Goal: Transaction & Acquisition: Book appointment/travel/reservation

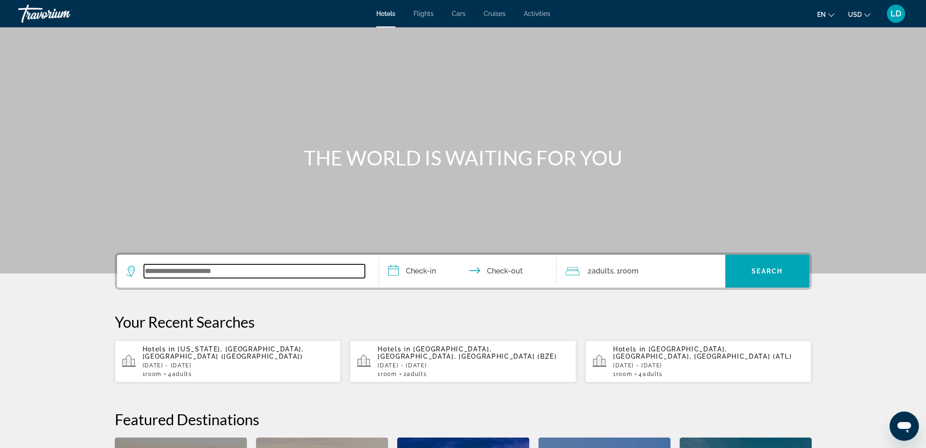
click at [233, 271] on input "Search widget" at bounding box center [254, 271] width 221 height 14
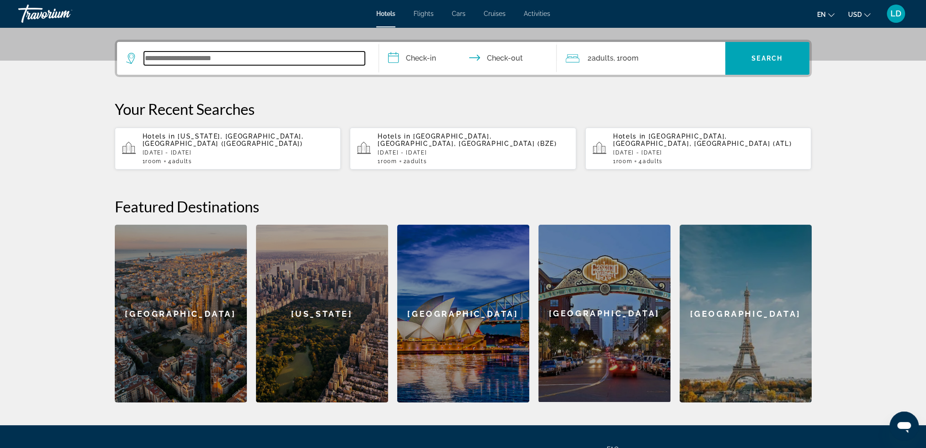
scroll to position [222, 0]
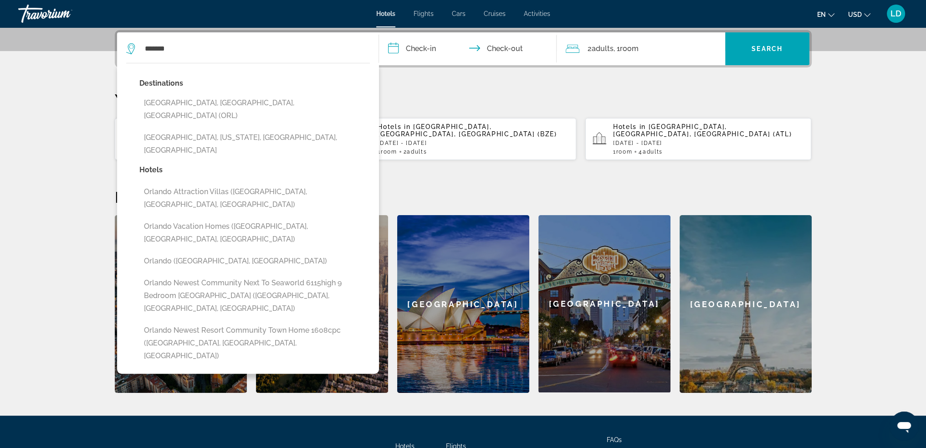
click at [240, 103] on button "[GEOGRAPHIC_DATA], [GEOGRAPHIC_DATA], [GEOGRAPHIC_DATA] (ORL)" at bounding box center [254, 109] width 231 height 30
type input "**********"
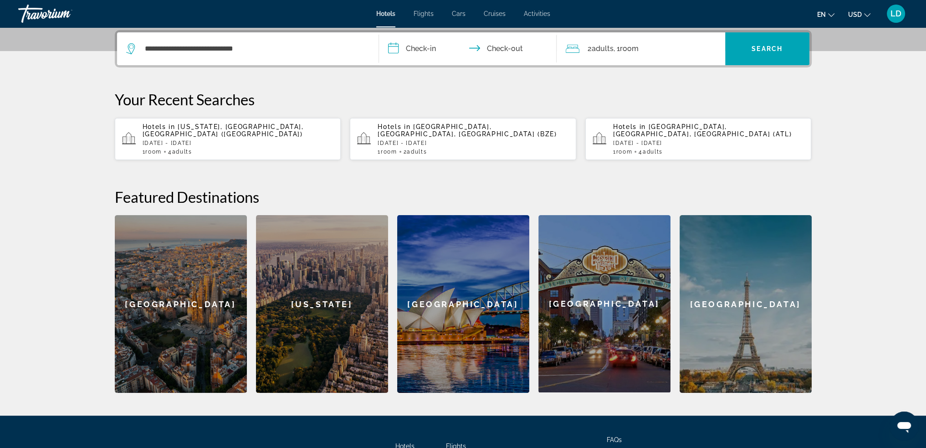
click at [410, 56] on input "**********" at bounding box center [469, 50] width 181 height 36
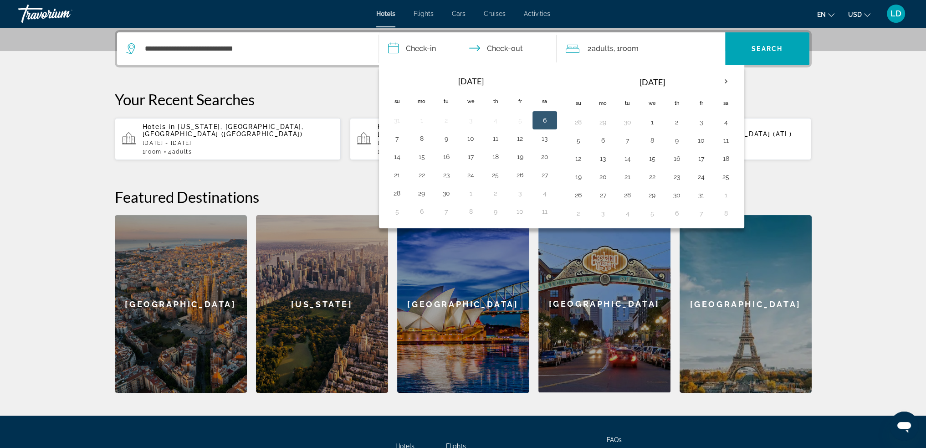
click at [548, 117] on button "6" at bounding box center [545, 120] width 15 height 13
click at [400, 137] on button "7" at bounding box center [397, 138] width 15 height 13
type input "**********"
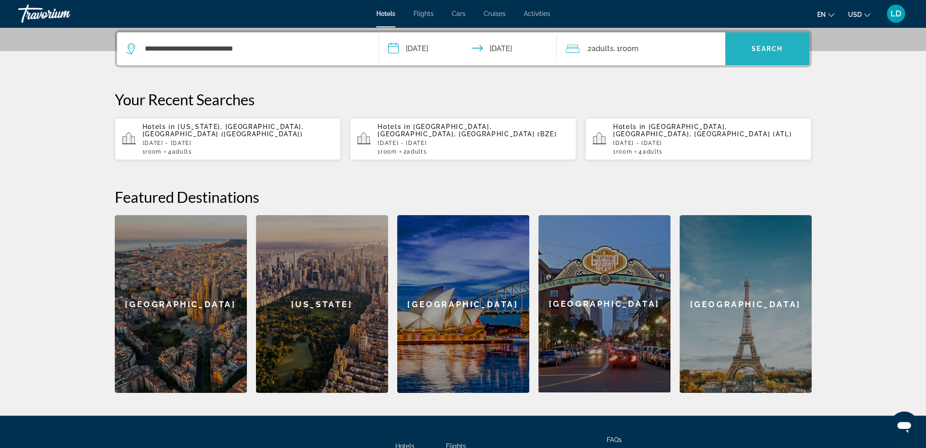
click at [756, 52] on span "Search widget" at bounding box center [768, 49] width 84 height 22
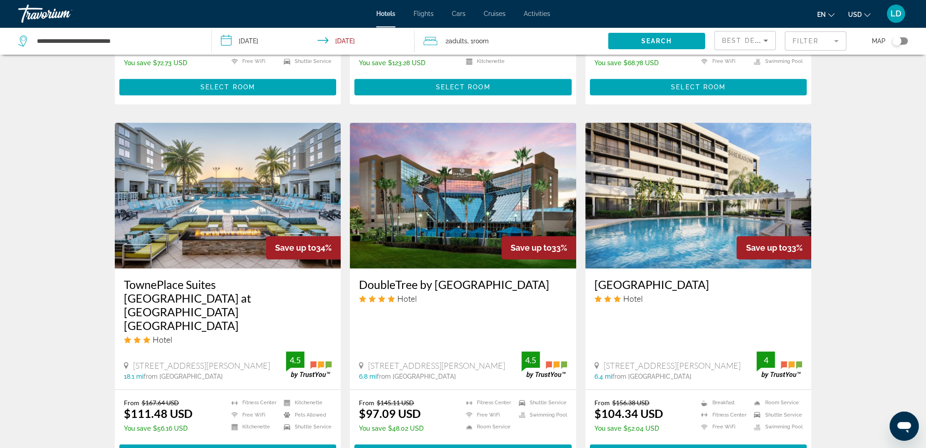
scroll to position [653, 0]
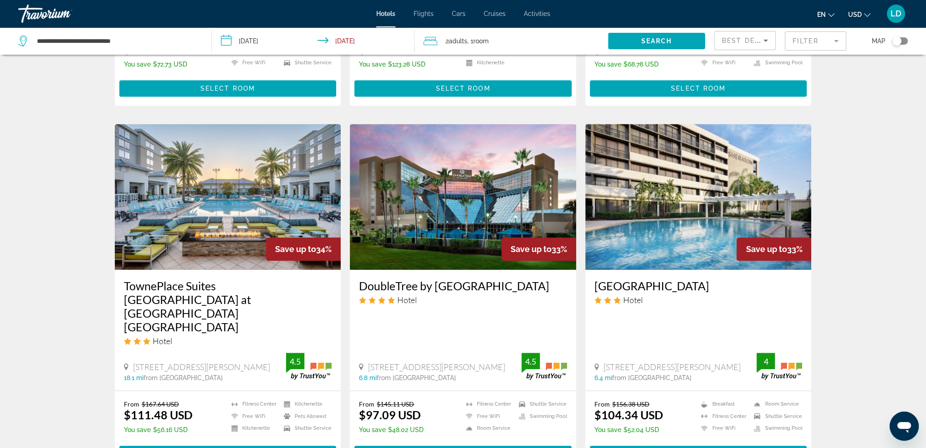
click at [757, 38] on span "Best Deals" at bounding box center [745, 40] width 47 height 7
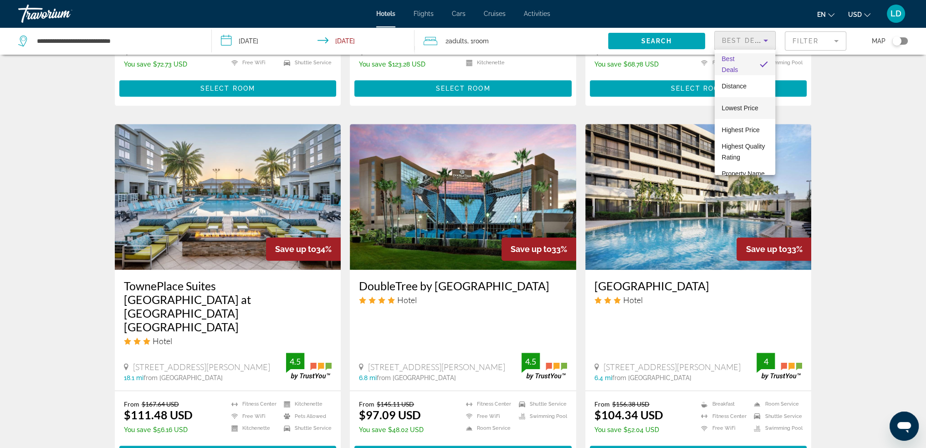
click at [740, 108] on span "Lowest Price" at bounding box center [740, 107] width 36 height 7
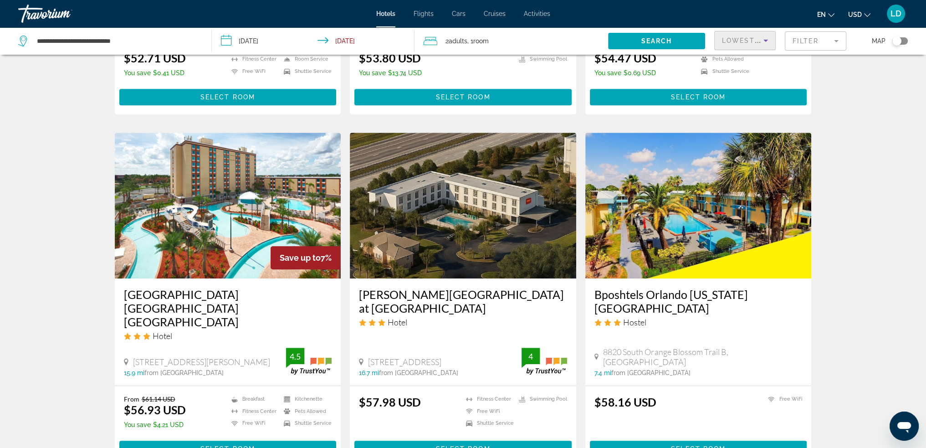
scroll to position [1003, 0]
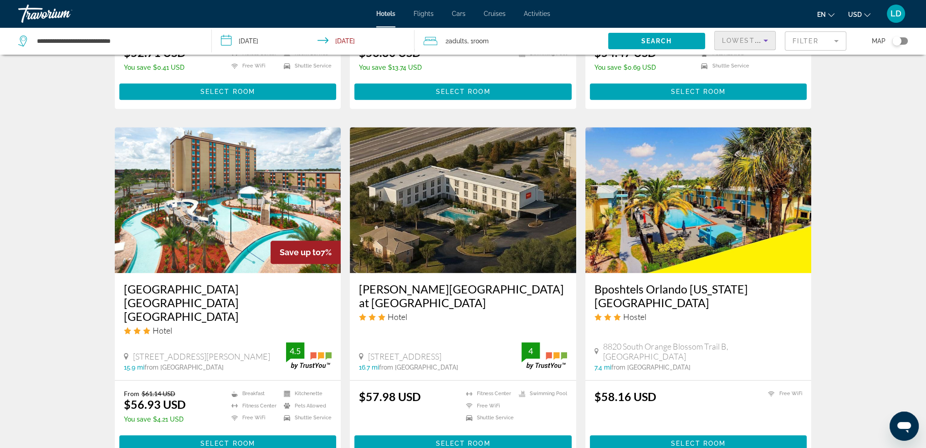
click at [210, 282] on h3 "[GEOGRAPHIC_DATA] [GEOGRAPHIC_DATA] [GEOGRAPHIC_DATA]" at bounding box center [228, 302] width 208 height 41
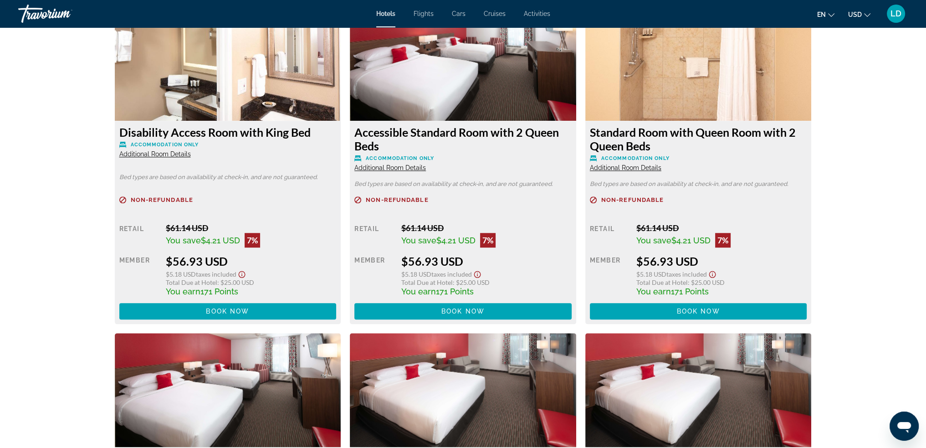
scroll to position [1048, 0]
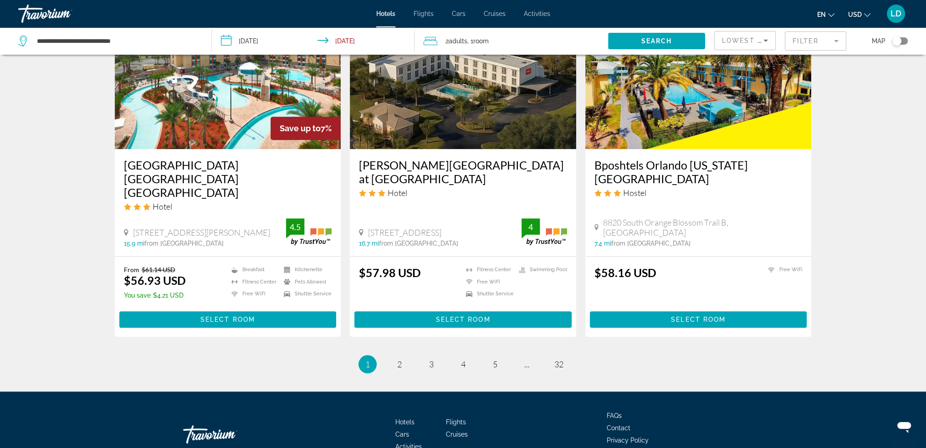
scroll to position [1128, 0]
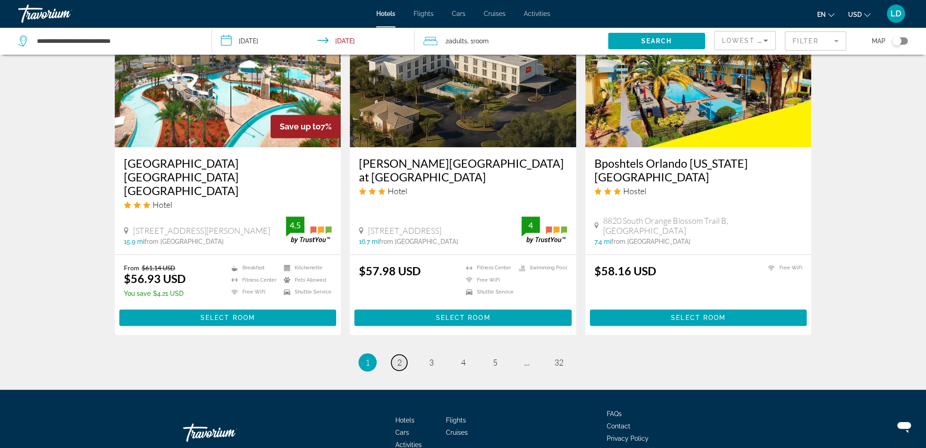
click at [401, 357] on span "2" at bounding box center [399, 362] width 5 height 10
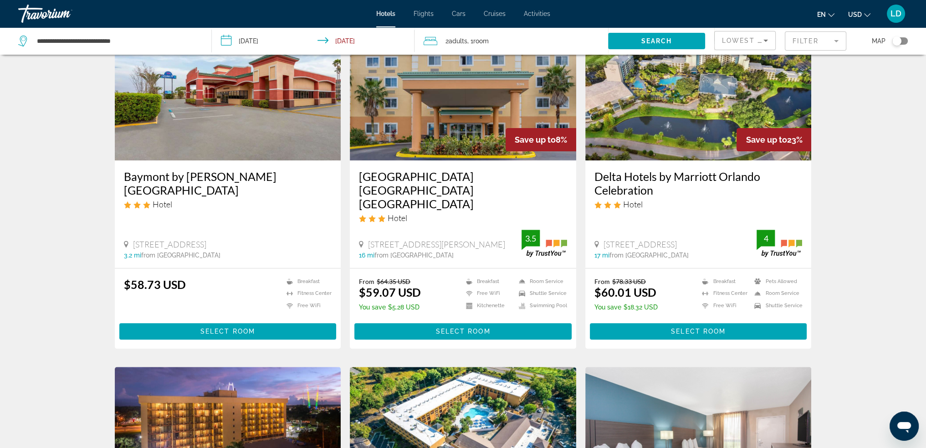
scroll to position [365, 0]
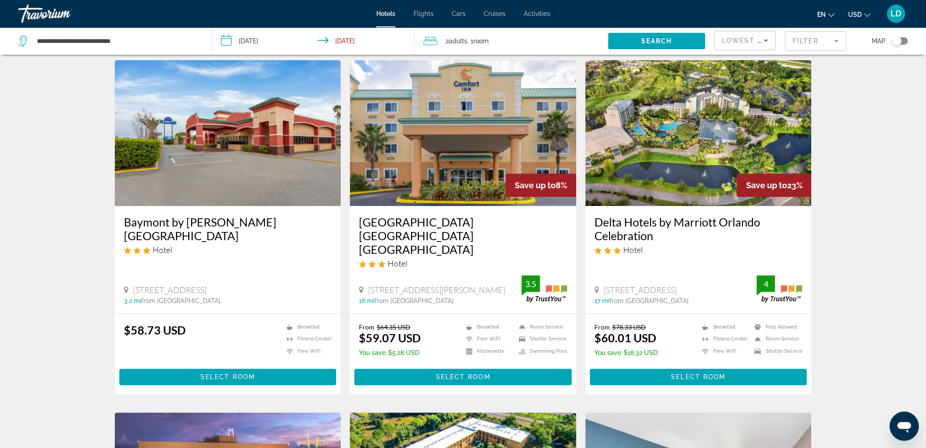
click at [726, 220] on h3 "Delta Hotels by Marriott Orlando Celebration" at bounding box center [699, 228] width 208 height 27
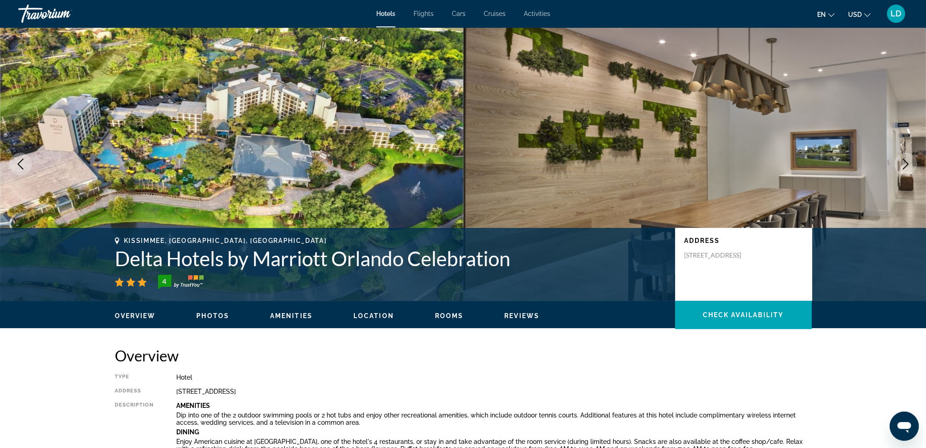
click at [906, 161] on icon "Next image" at bounding box center [906, 164] width 6 height 11
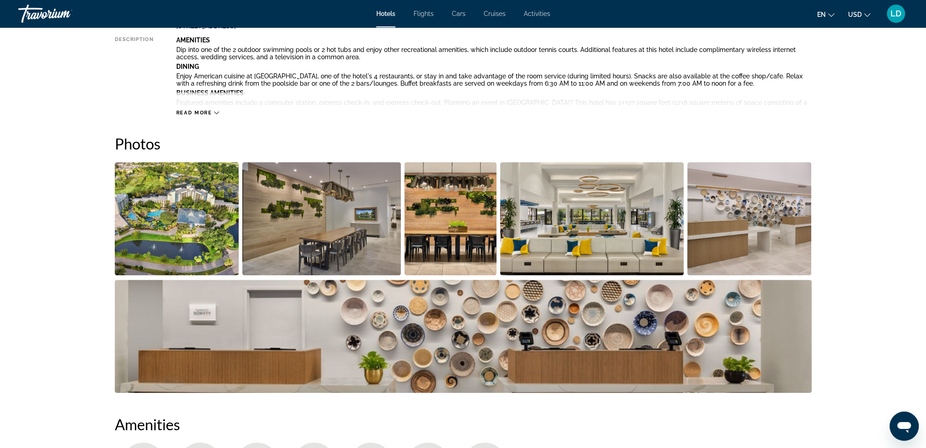
scroll to position [365, 0]
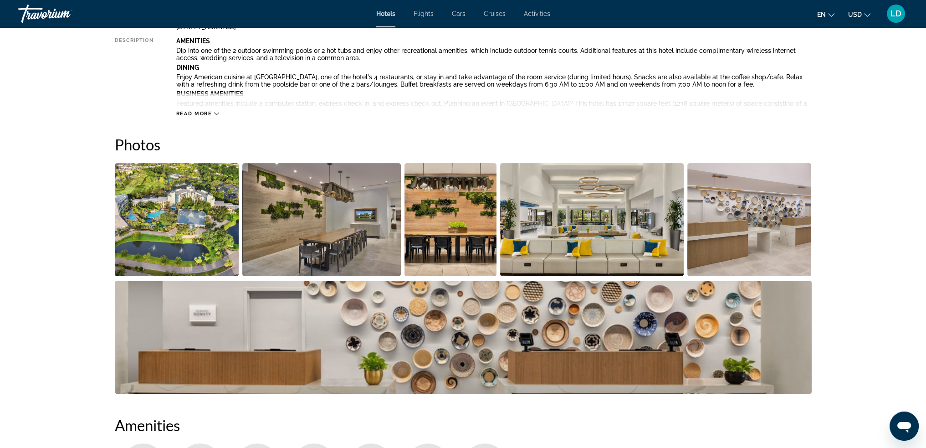
click at [742, 242] on img "Open full-screen image slider" at bounding box center [750, 219] width 124 height 113
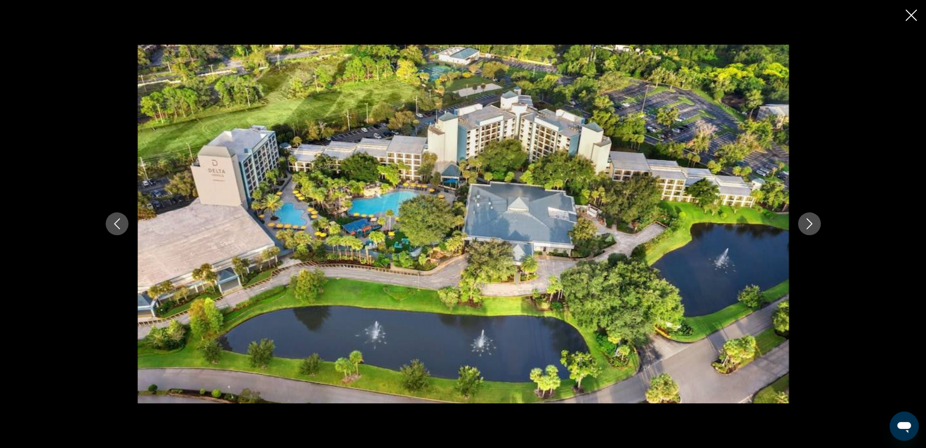
click at [808, 227] on icon "Next image" at bounding box center [809, 223] width 11 height 11
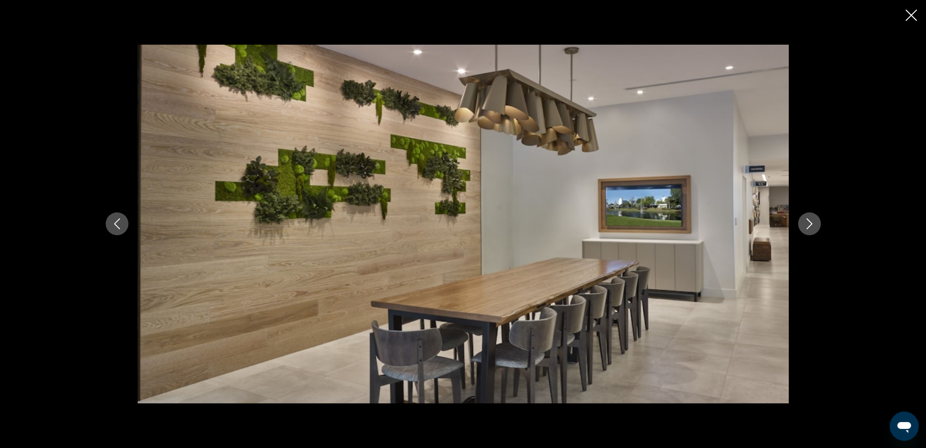
click at [808, 227] on icon "Next image" at bounding box center [809, 223] width 11 height 11
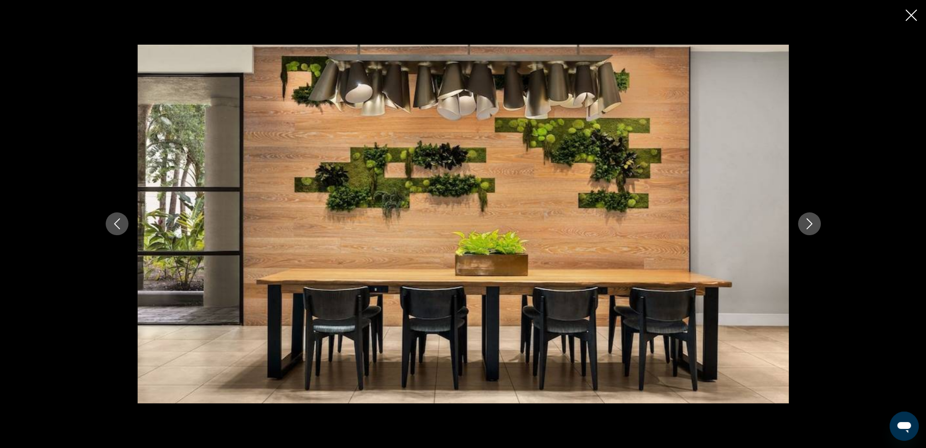
click at [808, 227] on icon "Next image" at bounding box center [809, 223] width 11 height 11
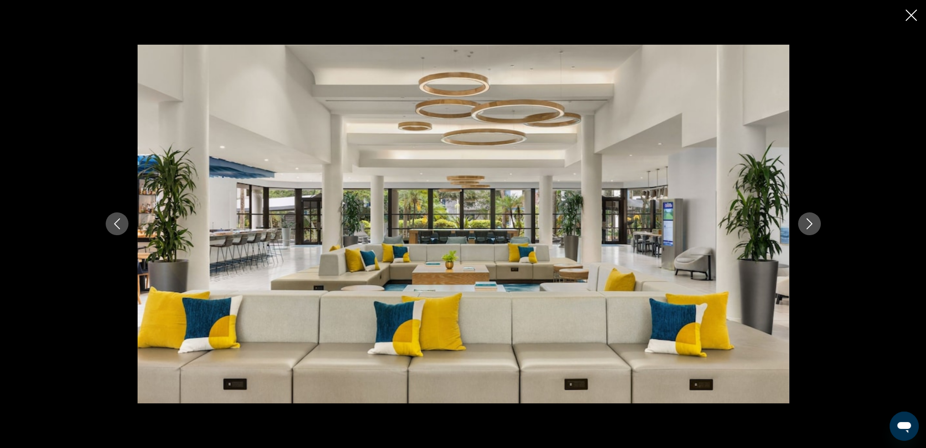
click at [808, 227] on icon "Next image" at bounding box center [809, 223] width 11 height 11
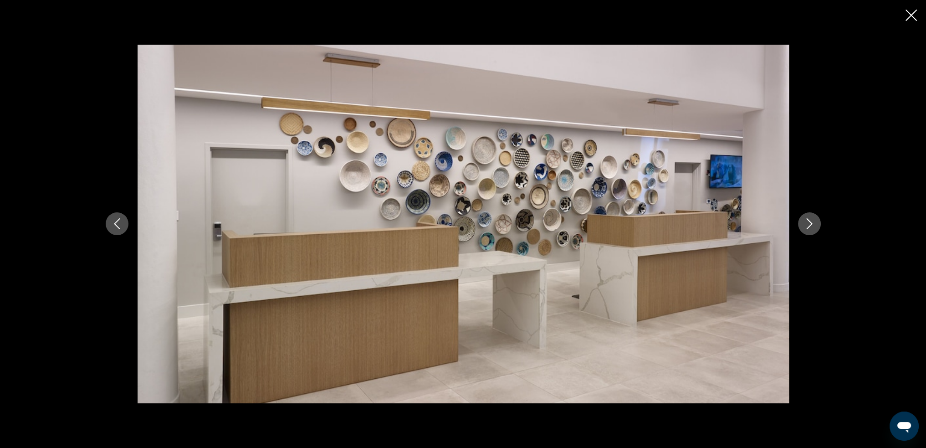
click at [809, 227] on icon "Next image" at bounding box center [810, 224] width 6 height 11
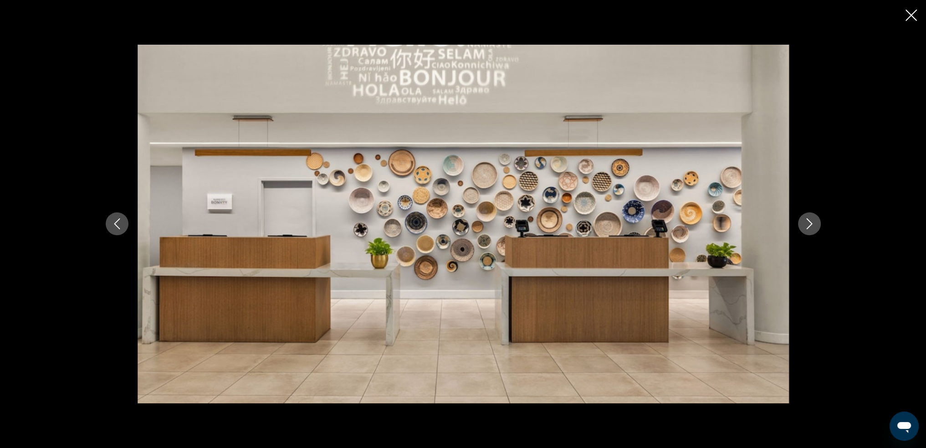
click at [809, 227] on icon "Next image" at bounding box center [810, 224] width 6 height 11
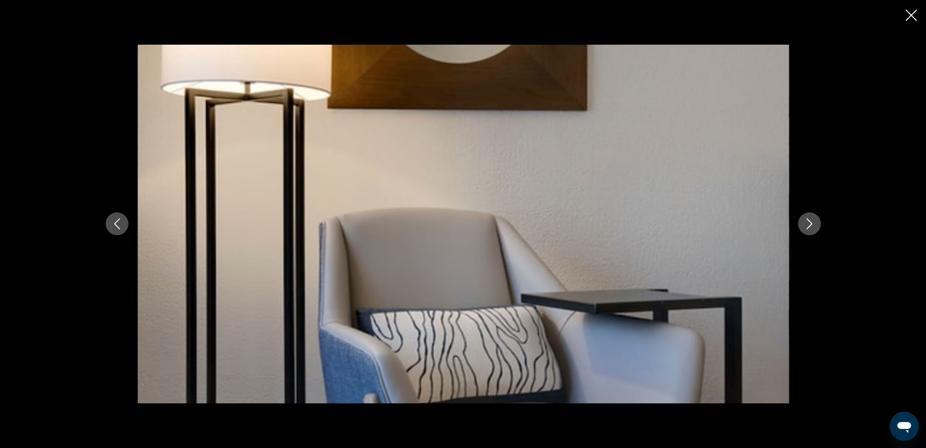
click at [809, 227] on icon "Next image" at bounding box center [810, 224] width 6 height 11
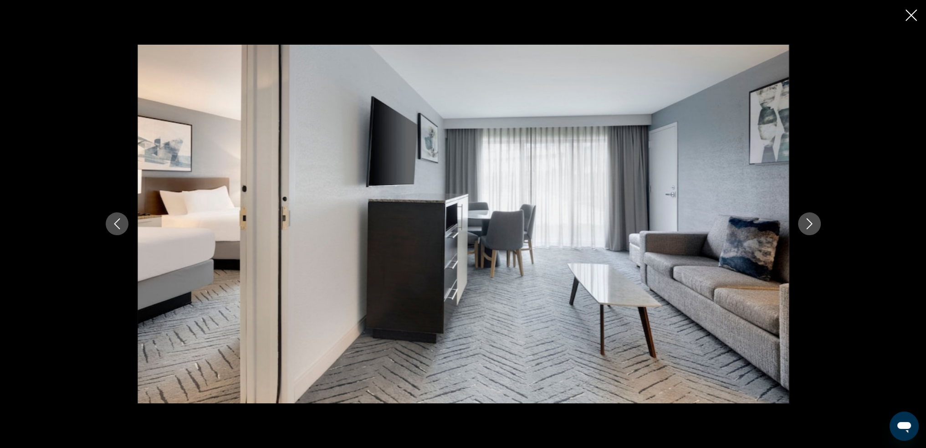
click at [809, 227] on icon "Next image" at bounding box center [810, 224] width 6 height 11
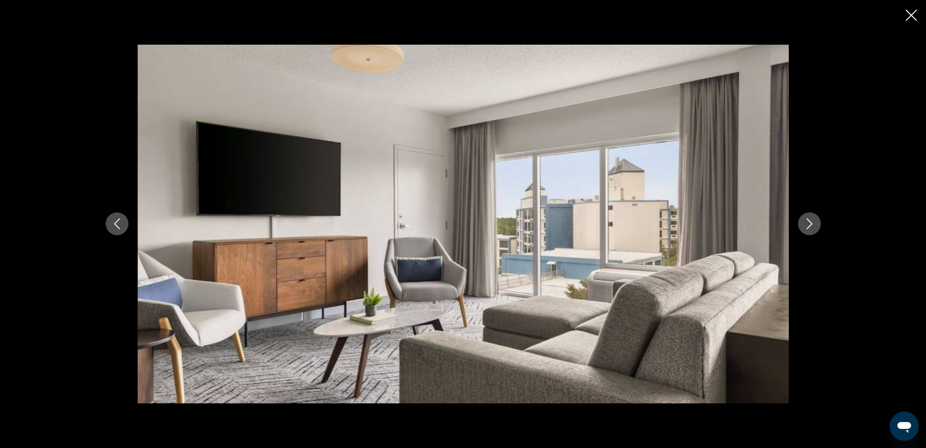
click at [809, 227] on icon "Next image" at bounding box center [810, 224] width 6 height 11
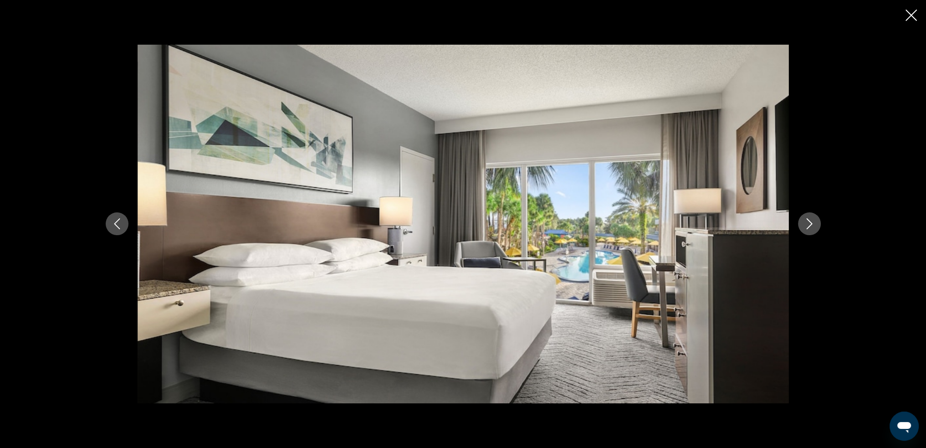
click at [809, 227] on icon "Next image" at bounding box center [810, 224] width 6 height 11
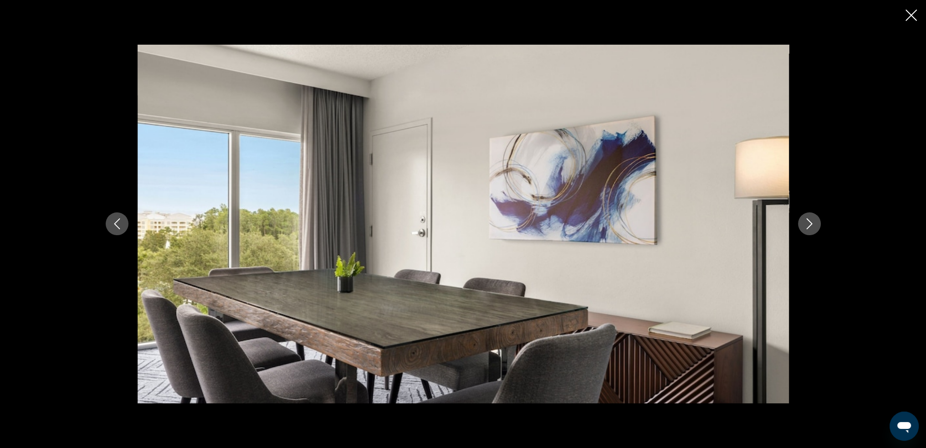
click at [809, 227] on icon "Next image" at bounding box center [810, 224] width 6 height 11
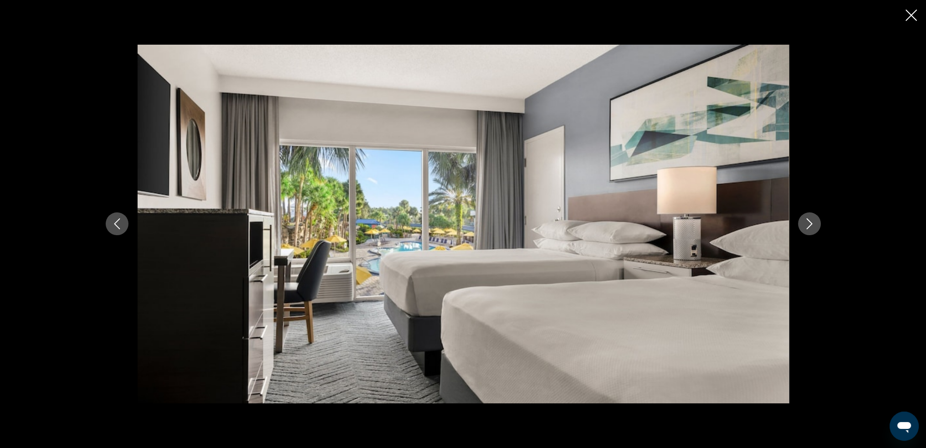
click at [809, 227] on icon "Next image" at bounding box center [810, 224] width 6 height 11
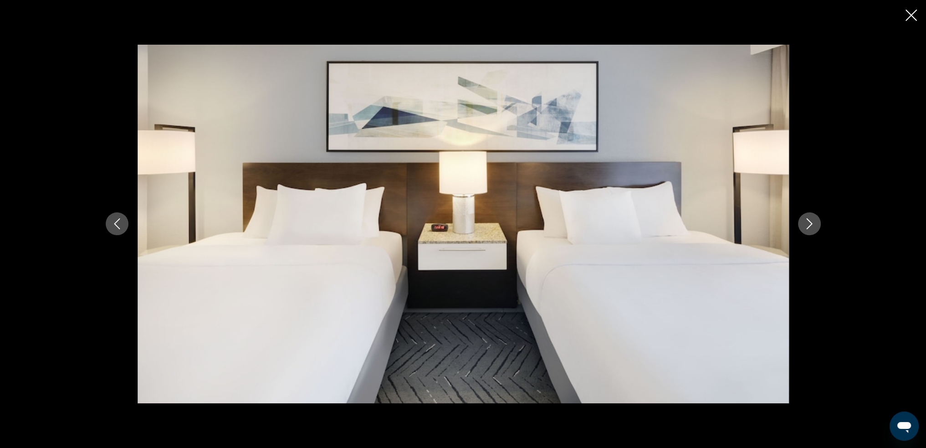
click at [809, 227] on icon "Next image" at bounding box center [810, 224] width 6 height 11
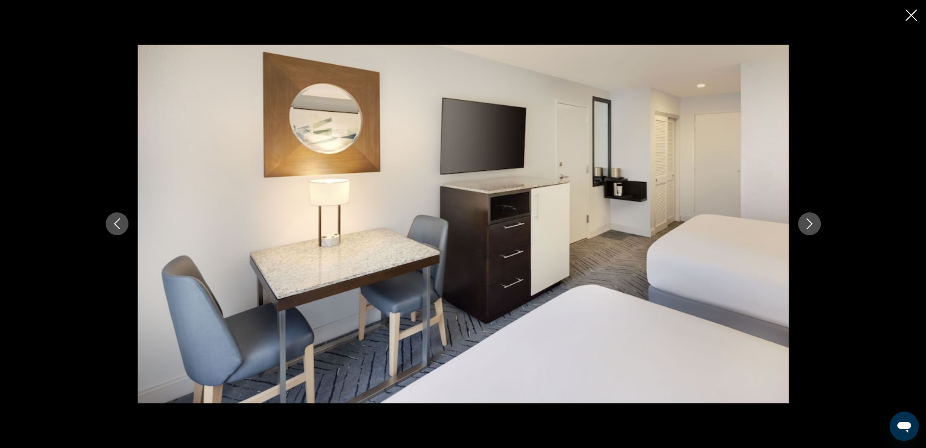
click at [809, 227] on icon "Next image" at bounding box center [810, 224] width 6 height 11
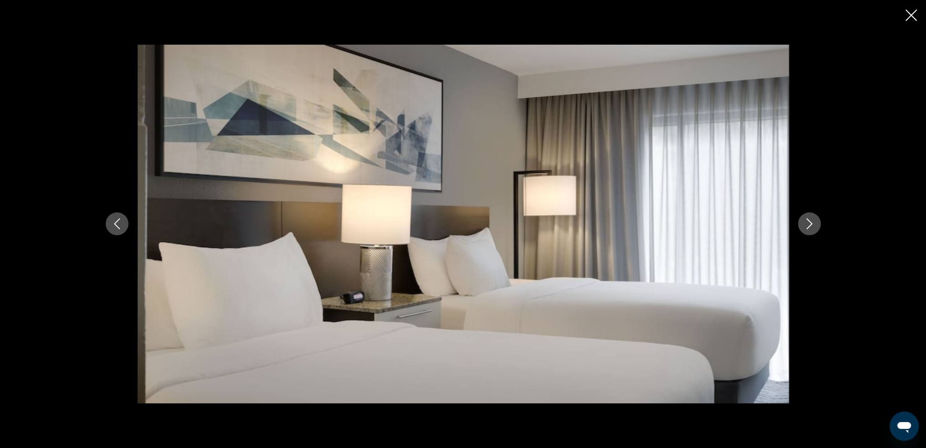
click at [809, 227] on icon "Next image" at bounding box center [810, 224] width 6 height 11
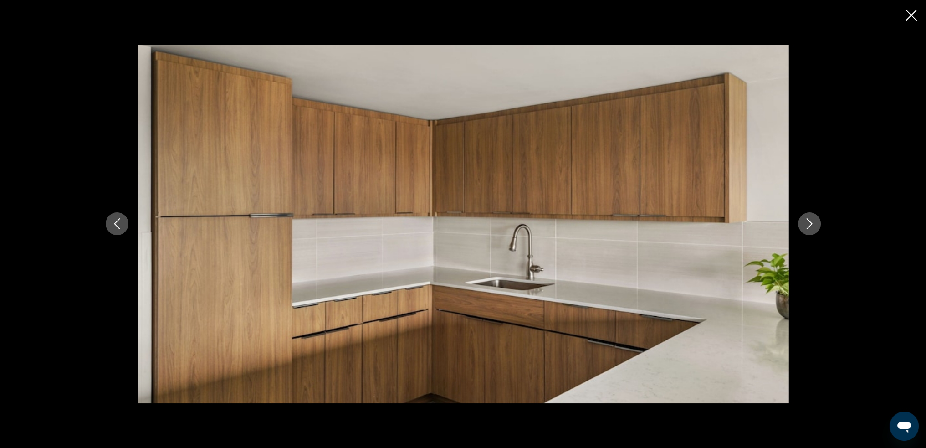
click at [809, 227] on icon "Next image" at bounding box center [810, 224] width 6 height 11
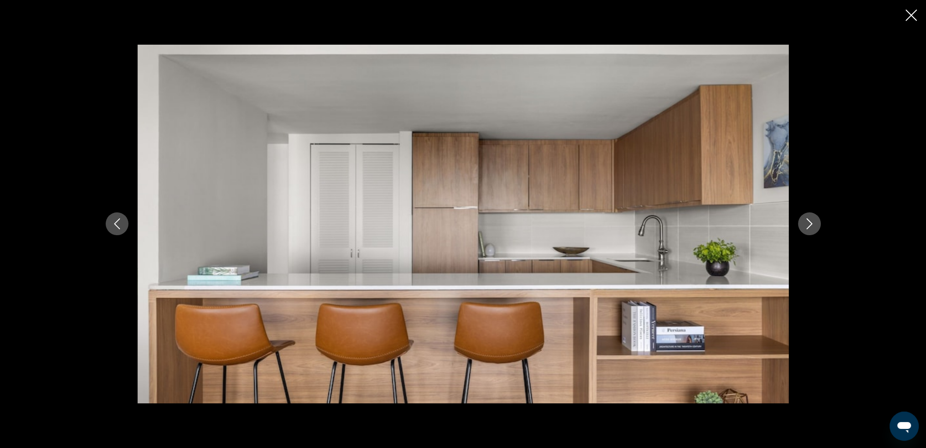
click at [809, 227] on icon "Next image" at bounding box center [810, 224] width 6 height 11
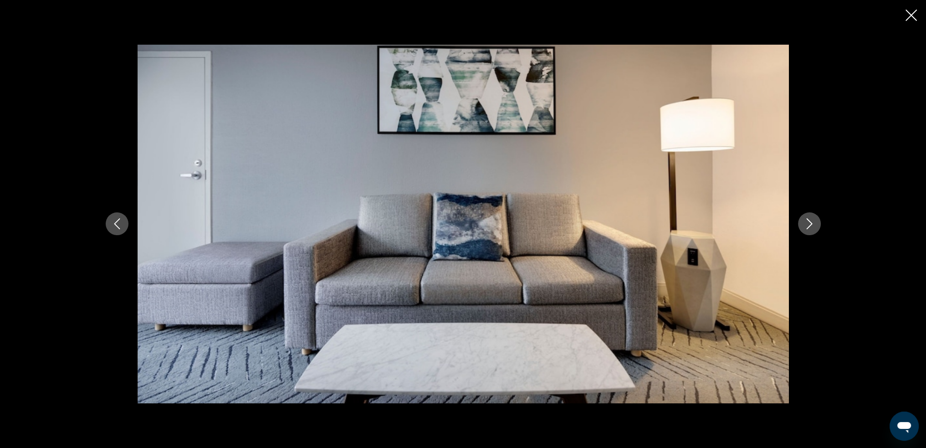
click at [809, 227] on icon "Next image" at bounding box center [810, 224] width 6 height 11
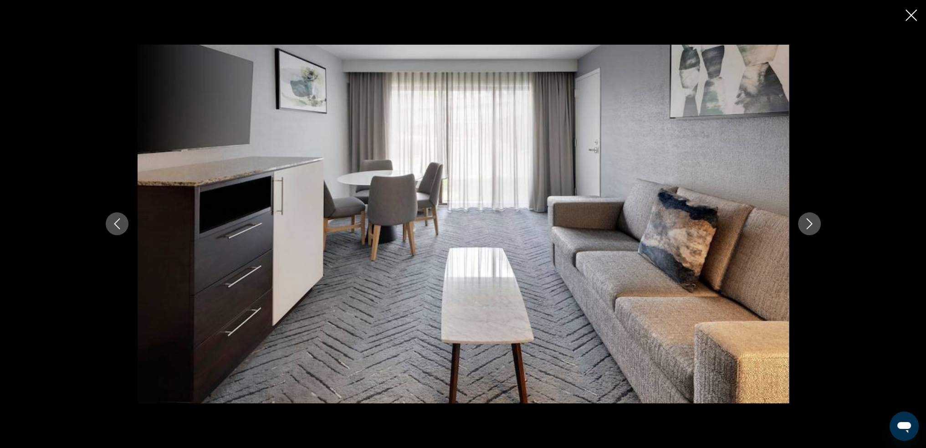
click at [809, 227] on icon "Next image" at bounding box center [810, 224] width 6 height 11
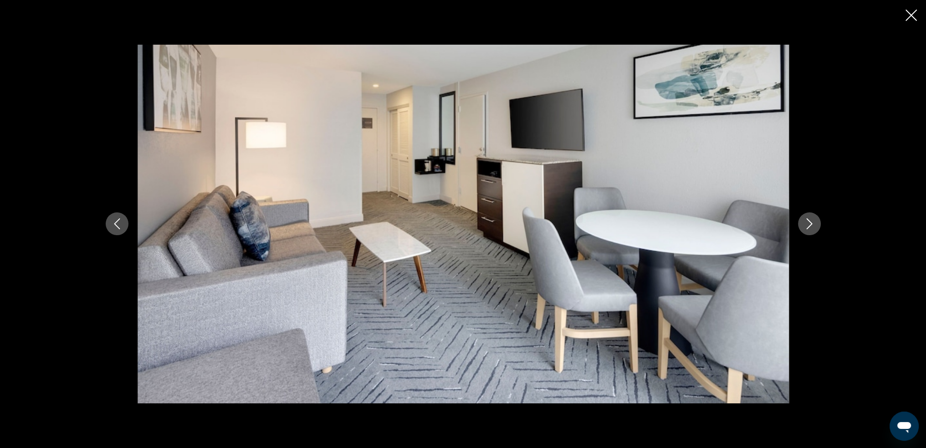
click at [809, 227] on icon "Next image" at bounding box center [810, 224] width 6 height 11
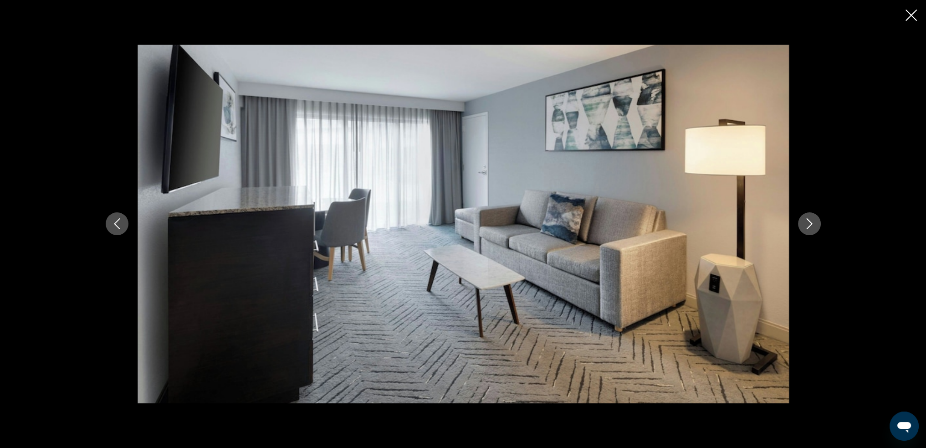
click at [809, 227] on icon "Next image" at bounding box center [810, 224] width 6 height 11
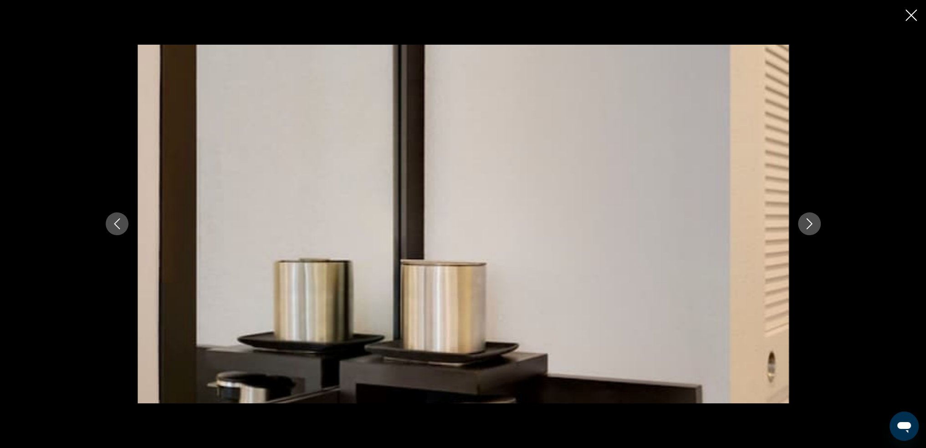
click at [809, 227] on icon "Next image" at bounding box center [810, 224] width 6 height 11
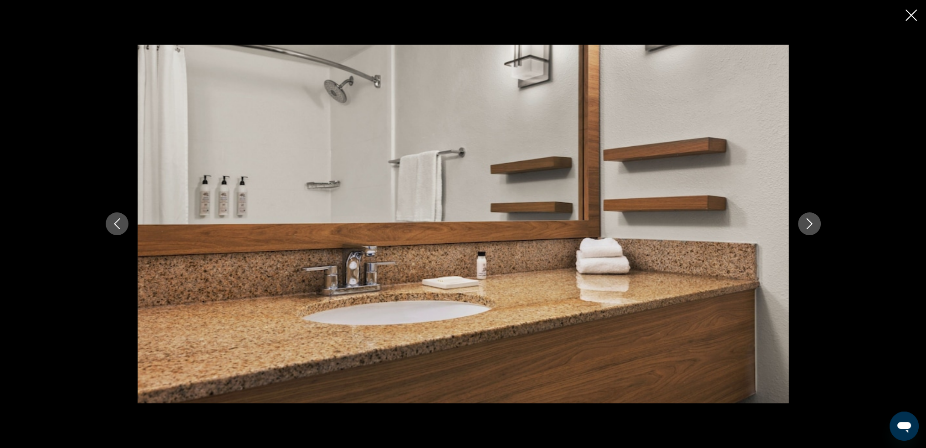
click at [809, 227] on icon "Next image" at bounding box center [810, 224] width 6 height 11
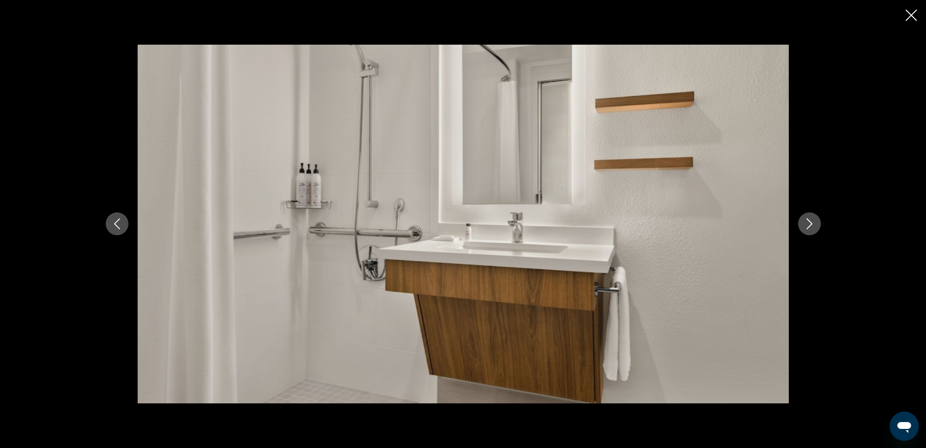
click at [809, 227] on icon "Next image" at bounding box center [810, 224] width 6 height 11
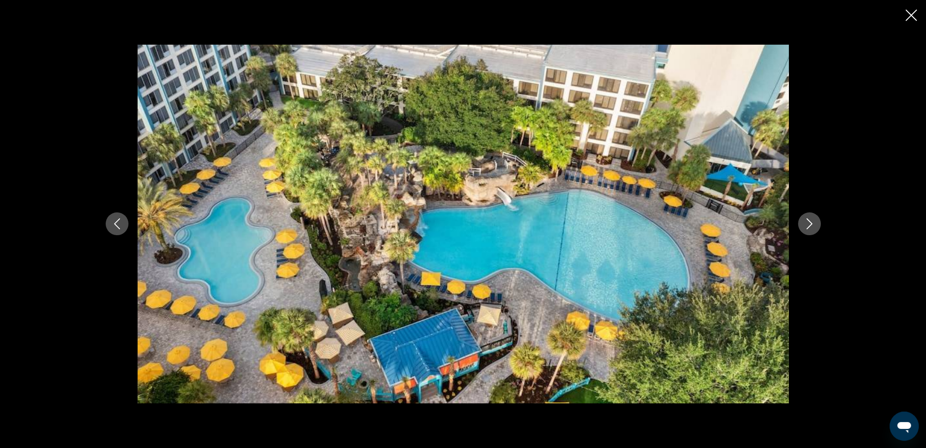
click at [809, 227] on icon "Next image" at bounding box center [810, 224] width 6 height 11
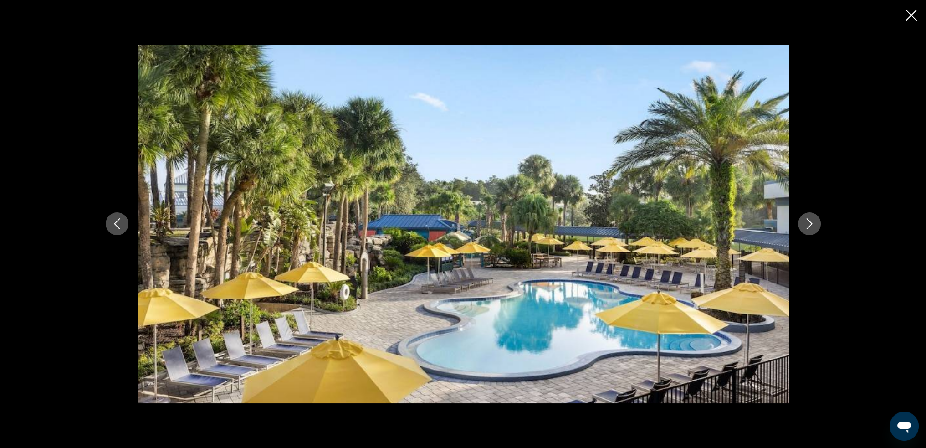
click at [809, 227] on icon "Next image" at bounding box center [810, 224] width 6 height 11
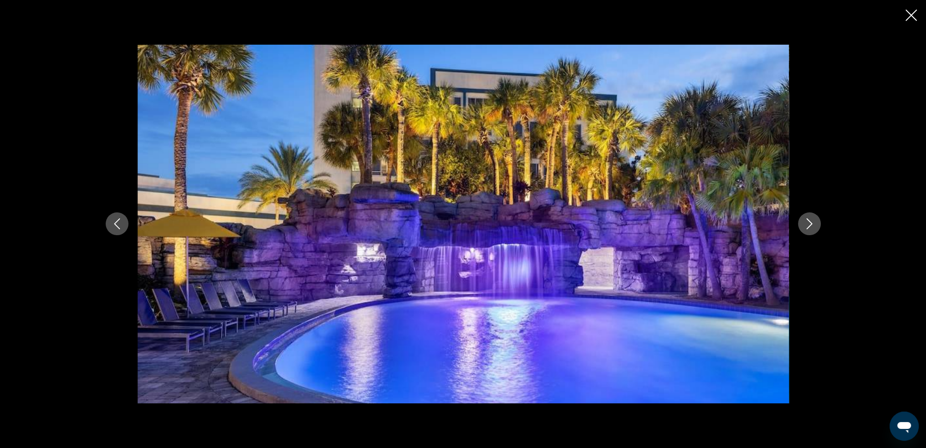
click at [910, 15] on icon "Close slideshow" at bounding box center [911, 15] width 11 height 11
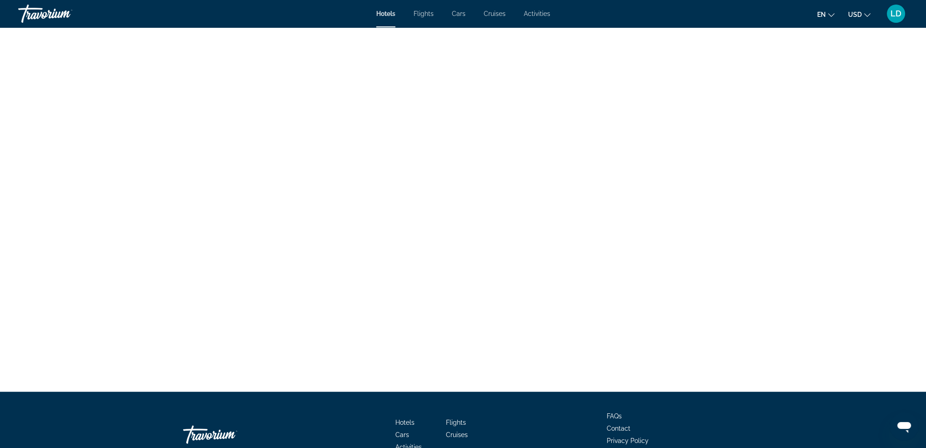
scroll to position [2689, 0]
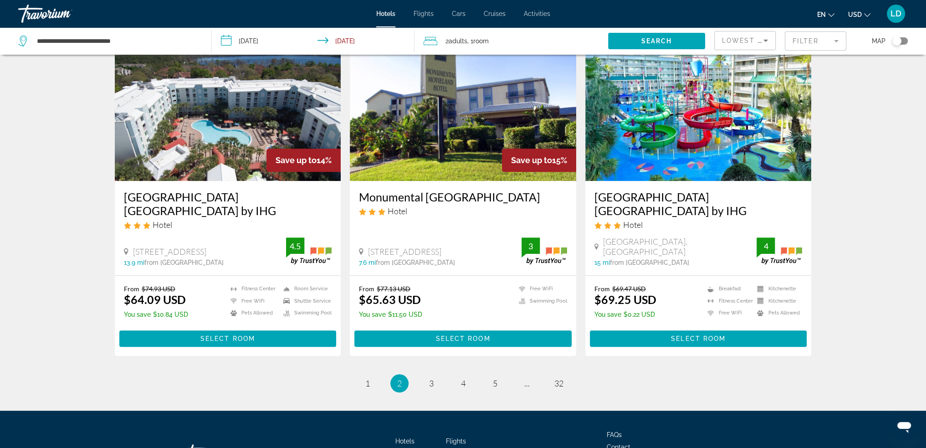
scroll to position [1139, 0]
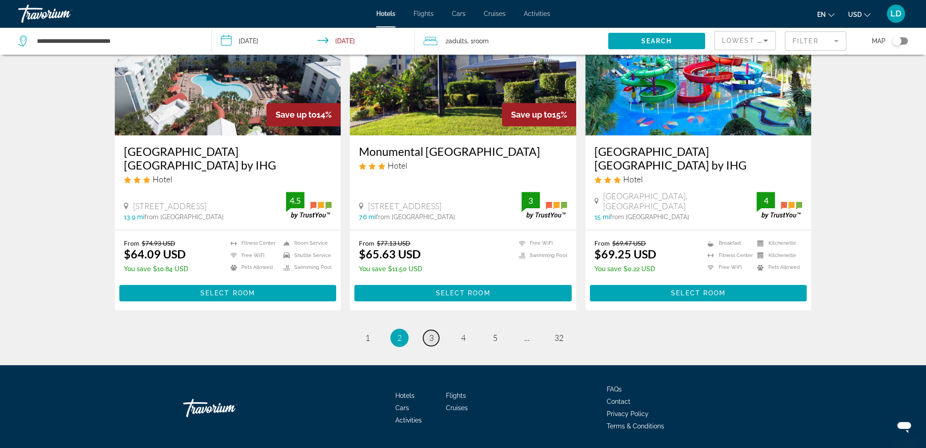
click at [436, 330] on link "page 3" at bounding box center [431, 338] width 16 height 16
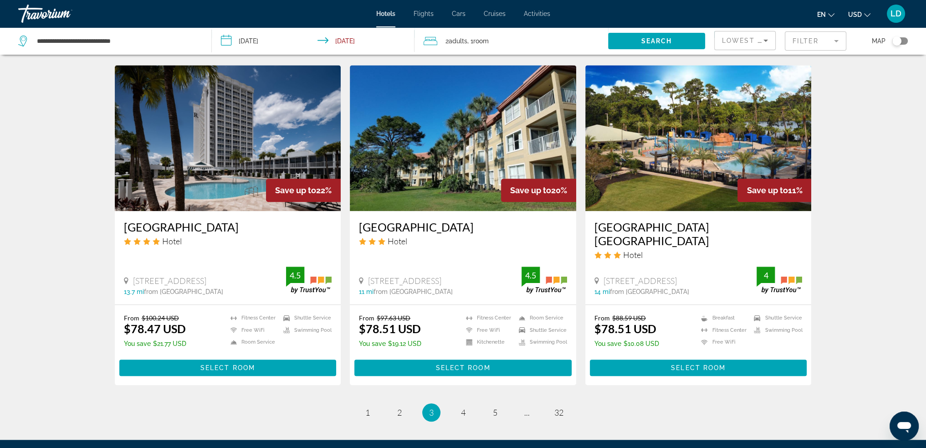
scroll to position [1050, 0]
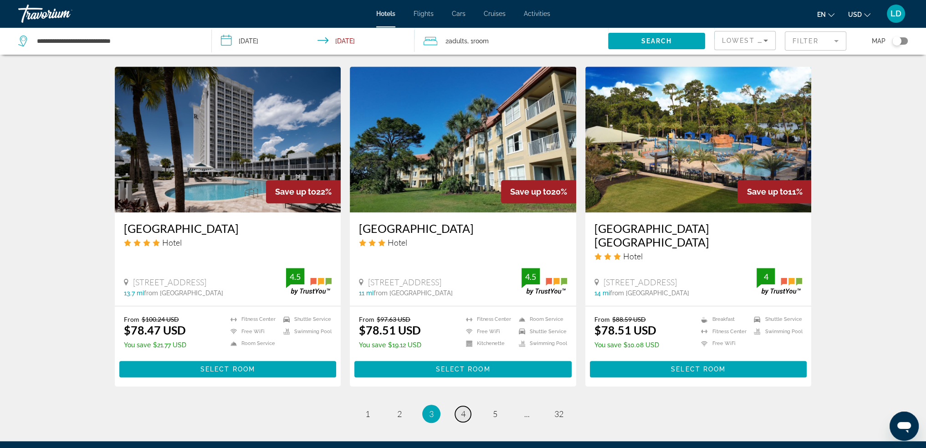
click at [466, 406] on link "page 4" at bounding box center [463, 414] width 16 height 16
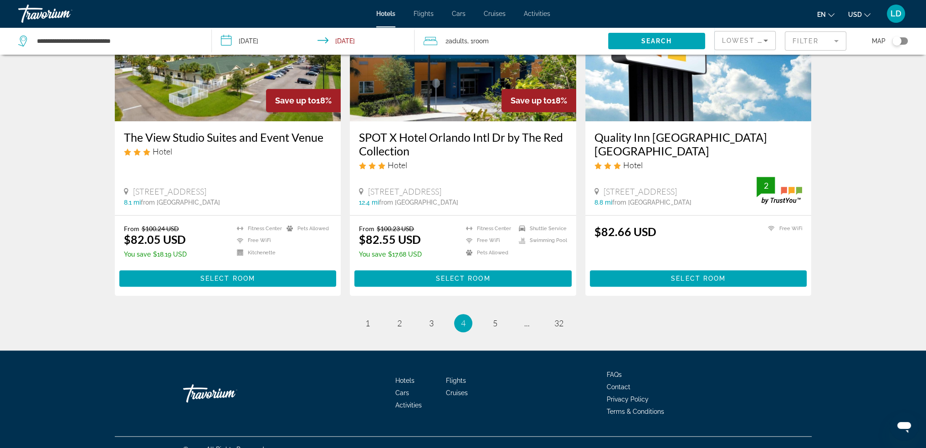
scroll to position [1140, 0]
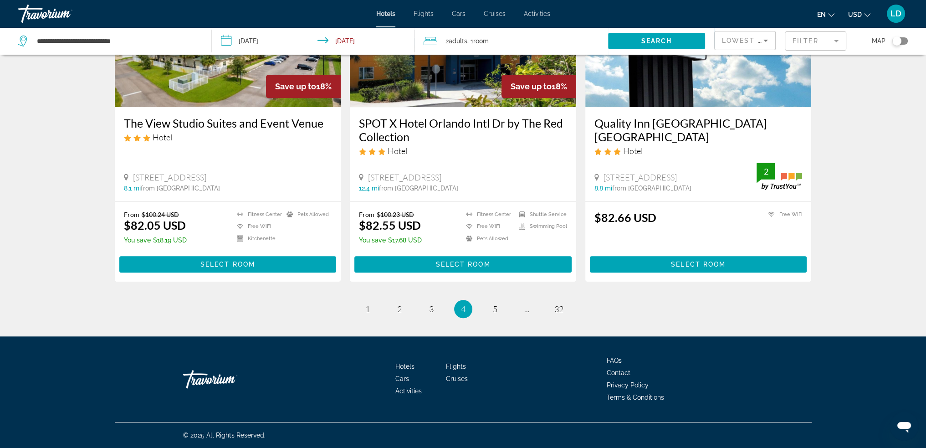
click at [376, 311] on ul "4 / 32 page 1 page 2 page 3 You're on page 4 page 5 page ... page 32" at bounding box center [463, 309] width 697 height 18
click at [372, 311] on link "page 1" at bounding box center [368, 309] width 16 height 16
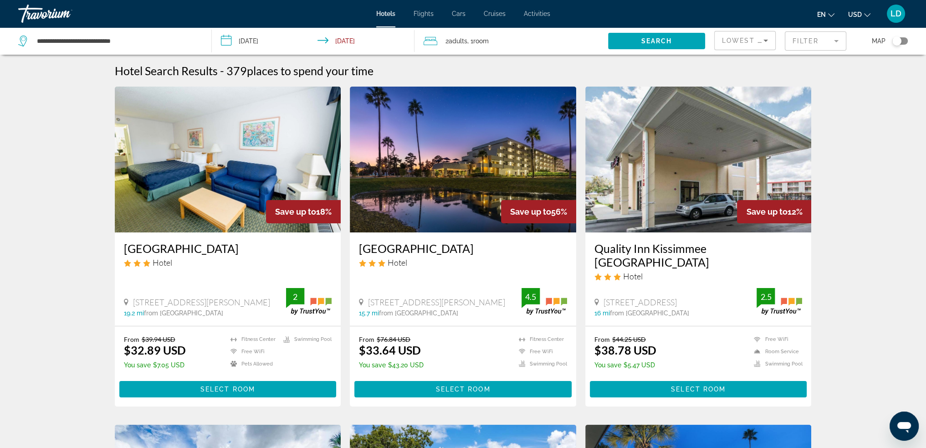
click at [472, 386] on span "Select Room" at bounding box center [463, 389] width 55 height 7
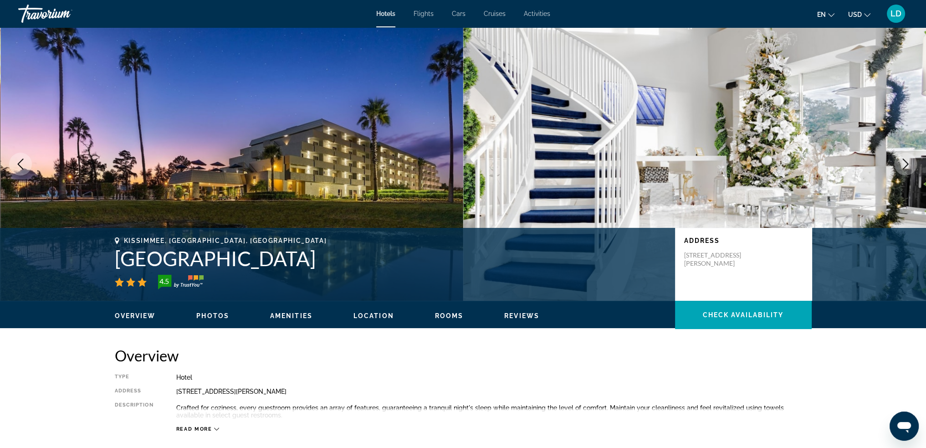
click at [906, 163] on icon "Next image" at bounding box center [906, 164] width 11 height 11
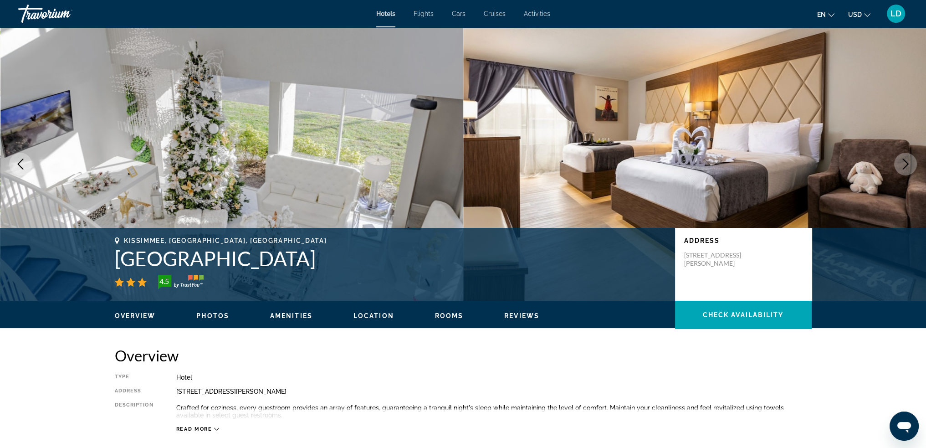
click at [906, 163] on icon "Next image" at bounding box center [906, 164] width 11 height 11
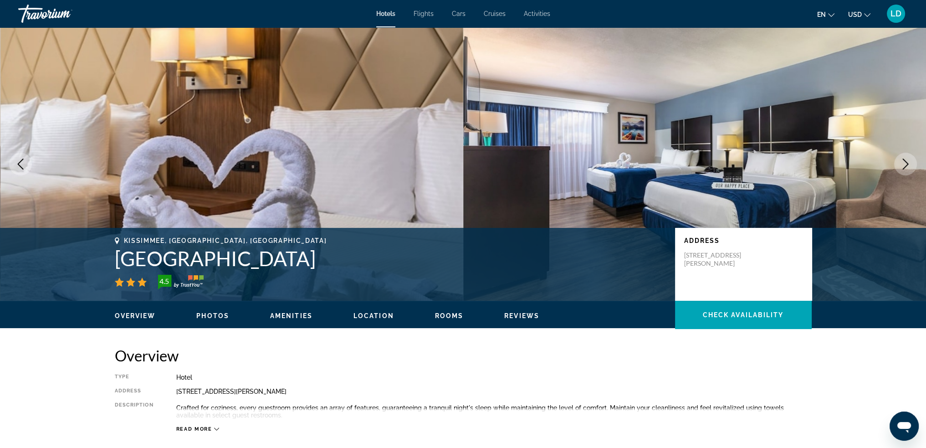
click at [904, 156] on button "Next image" at bounding box center [906, 164] width 23 height 23
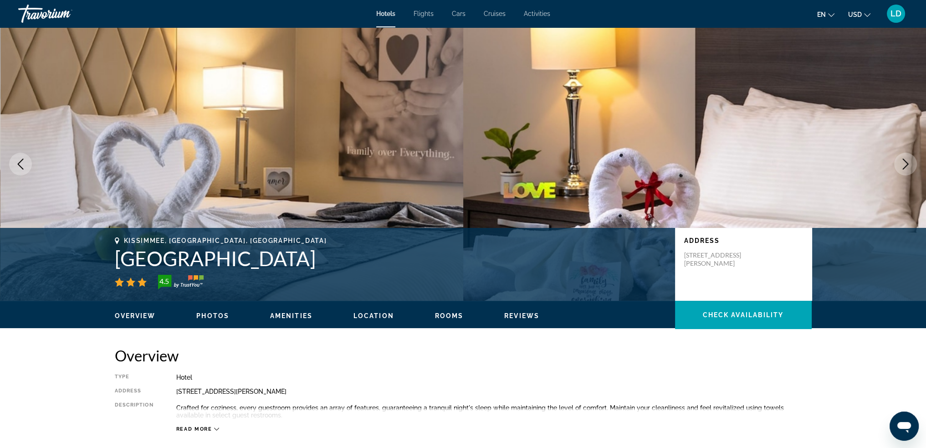
click at [904, 162] on icon "Next image" at bounding box center [906, 164] width 11 height 11
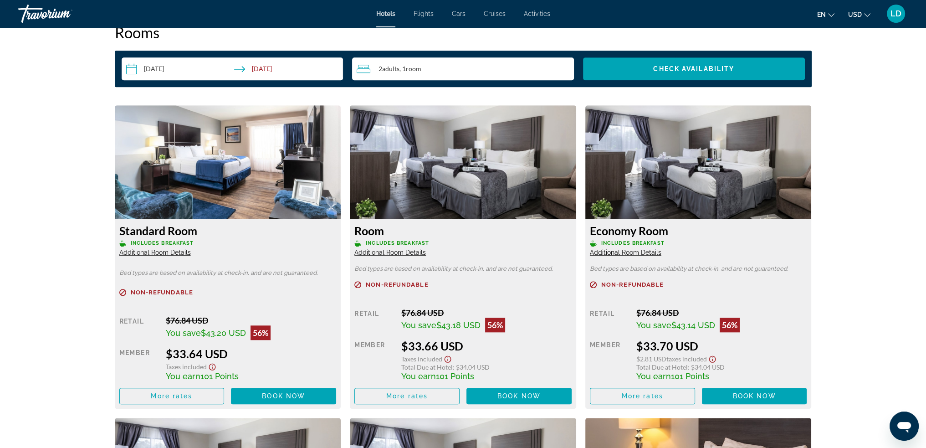
scroll to position [1139, 0]
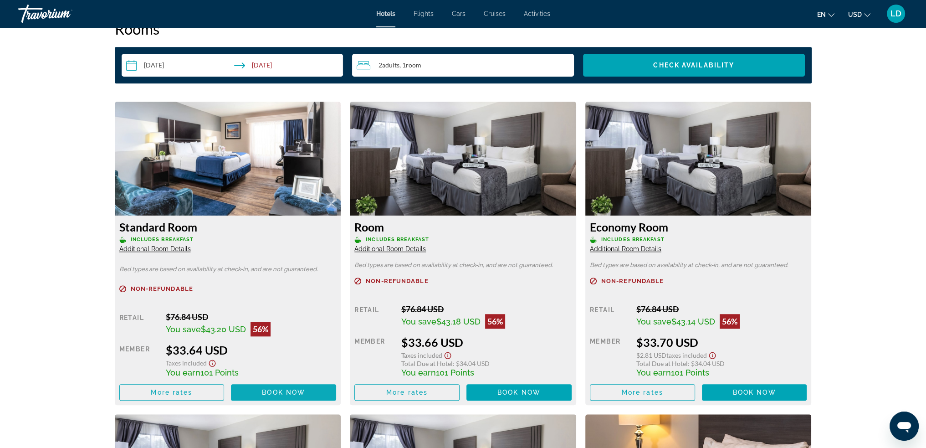
click at [282, 393] on span "Book now" at bounding box center [283, 392] width 43 height 7
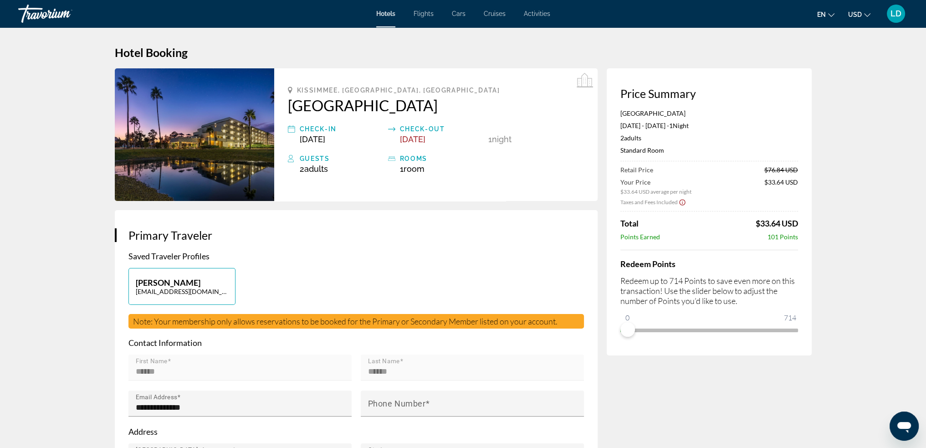
click at [680, 202] on icon "Show Taxes and Fees disclaimer" at bounding box center [682, 202] width 7 height 8
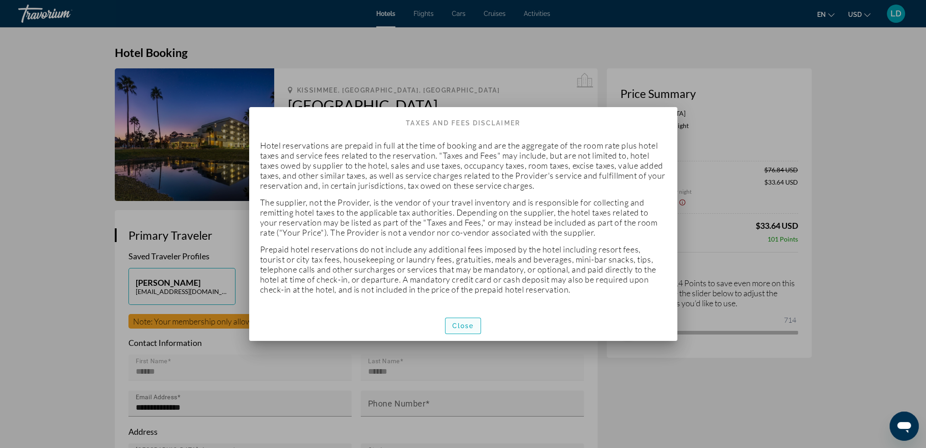
click at [465, 323] on span "Close" at bounding box center [464, 325] width 22 height 7
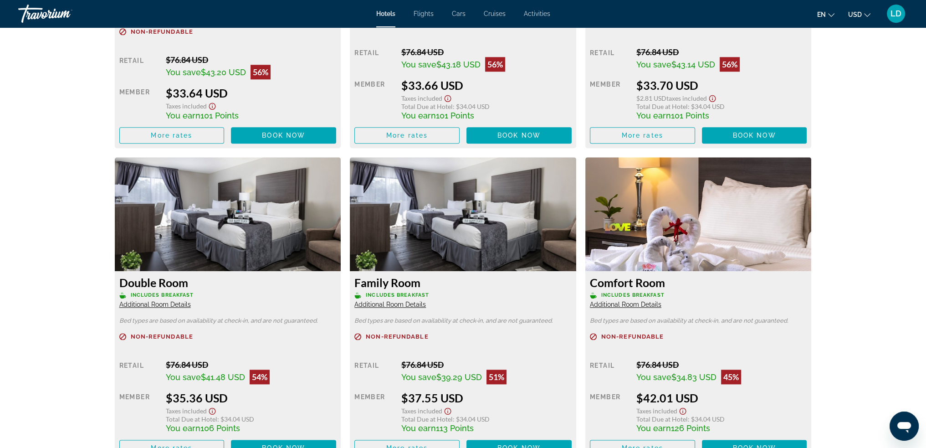
scroll to position [1417, 0]
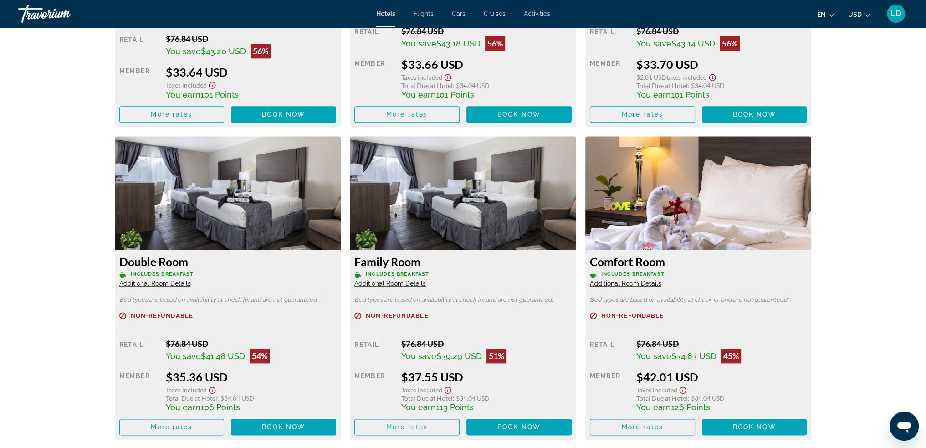
click at [638, 284] on span "Additional Room Details" at bounding box center [626, 283] width 72 height 7
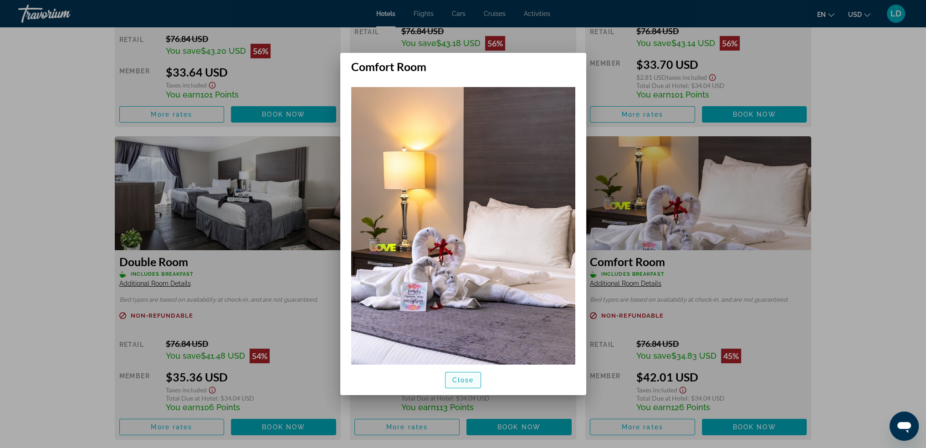
click at [468, 377] on span "Close" at bounding box center [464, 379] width 22 height 7
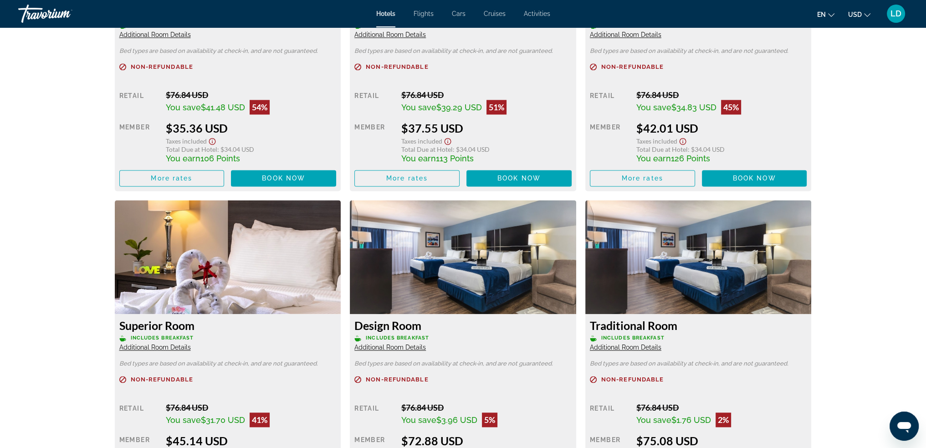
scroll to position [1782, 0]
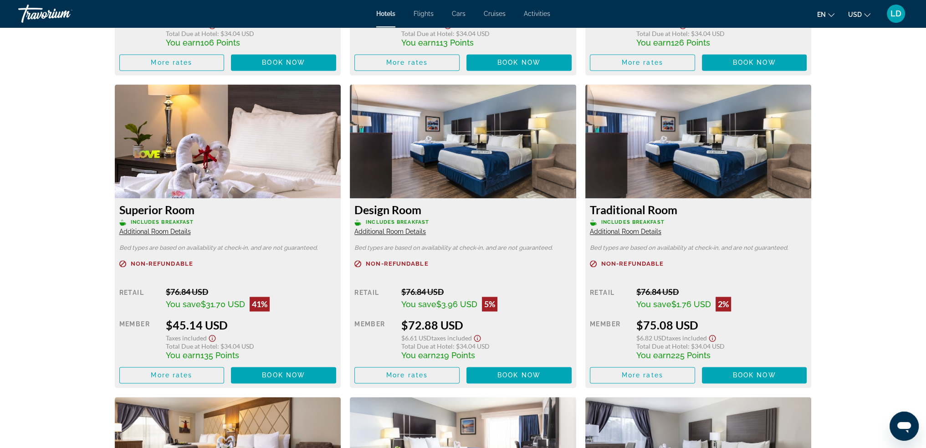
click at [478, 337] on icon "Show Taxes and Fees disclaimer" at bounding box center [477, 338] width 11 height 8
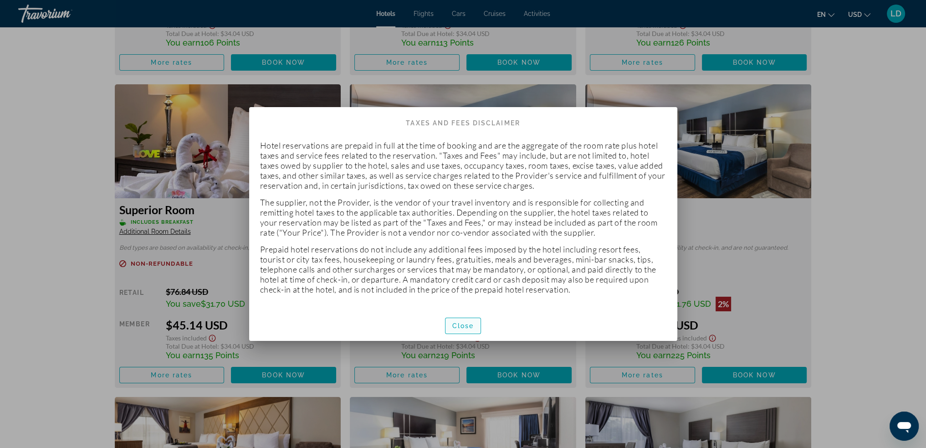
click at [464, 322] on span "button" at bounding box center [464, 326] width 36 height 22
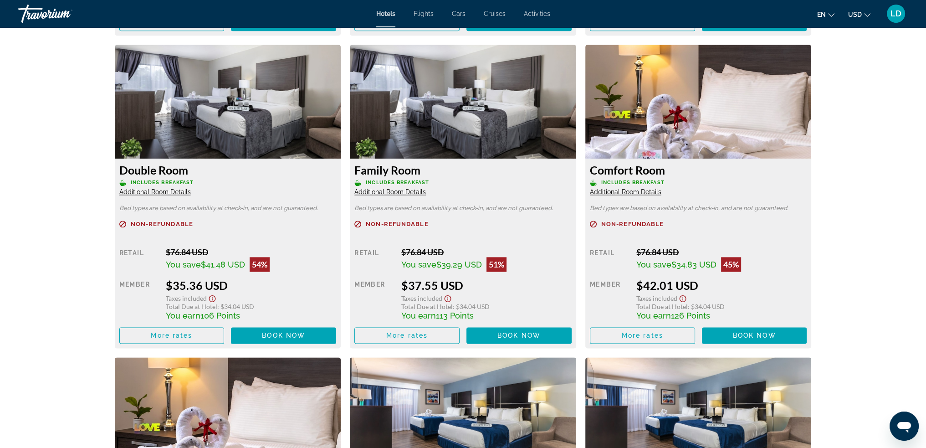
scroll to position [1508, 0]
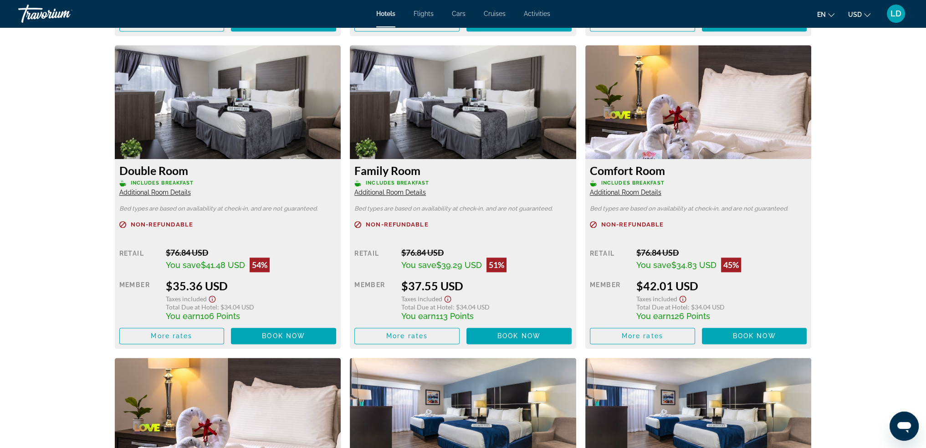
click at [447, 298] on icon "Show Taxes and Fees disclaimer" at bounding box center [447, 299] width 7 height 7
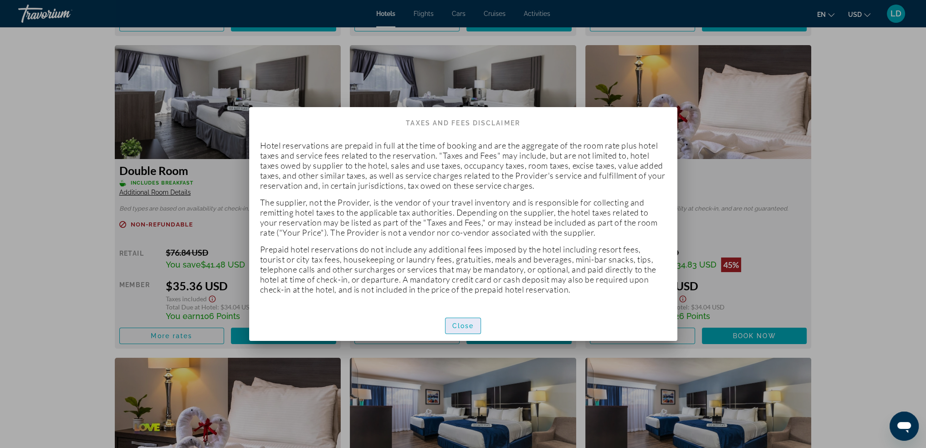
click at [470, 328] on span "Close" at bounding box center [464, 325] width 22 height 7
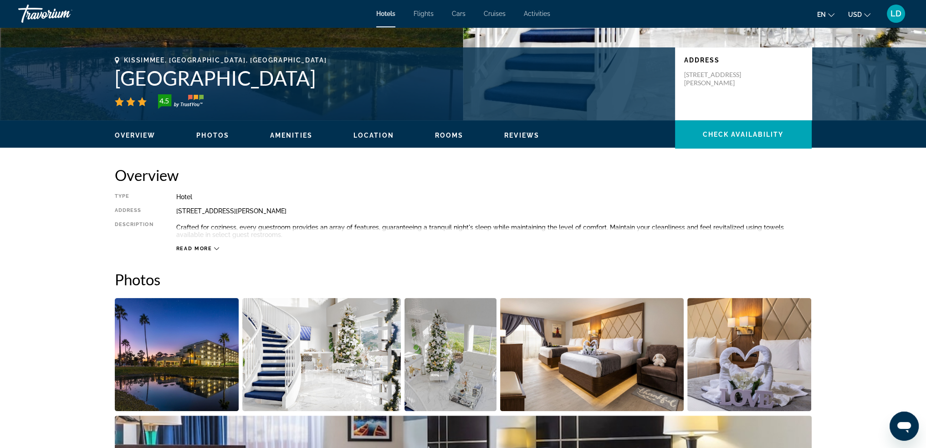
scroll to position [50, 0]
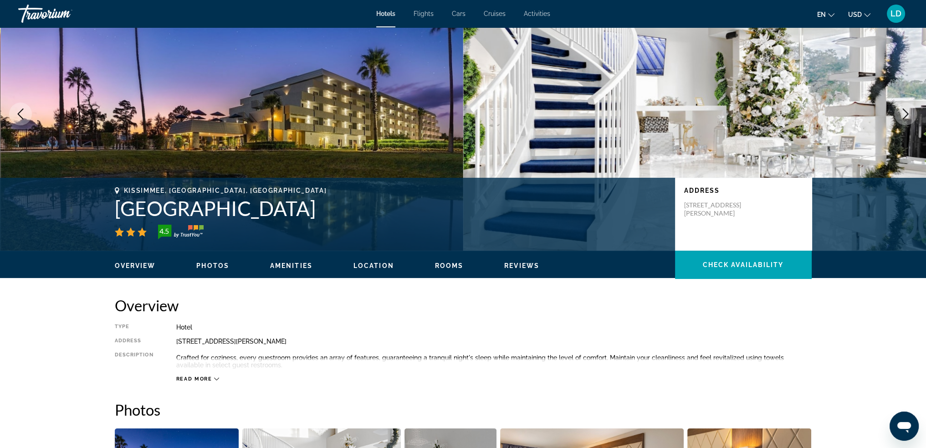
click at [189, 377] on span "Read more" at bounding box center [194, 379] width 36 height 6
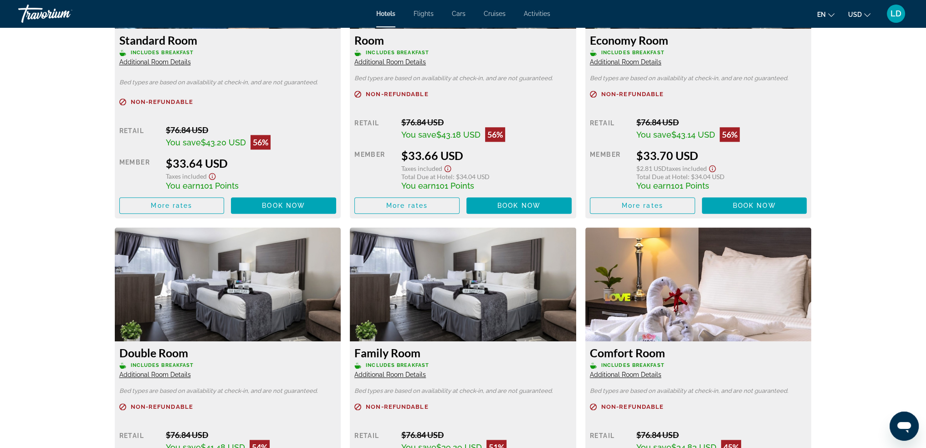
scroll to position [1189, 0]
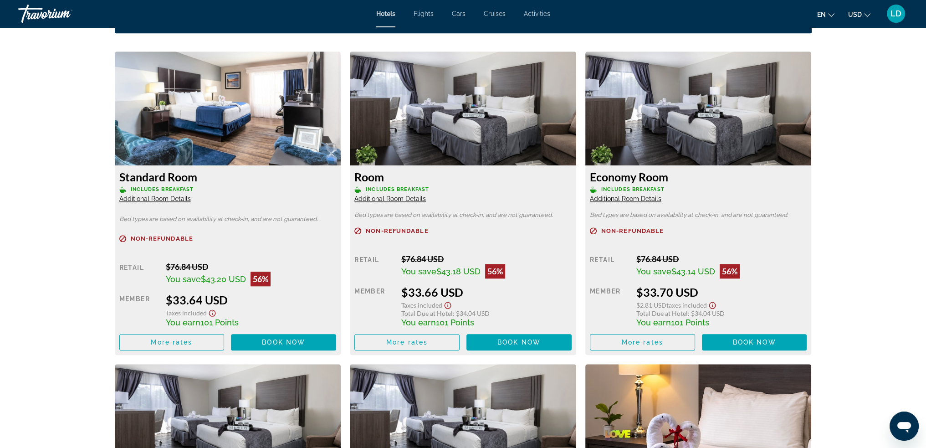
click at [467, 212] on p "Bed types are based on availability at check-in, and are not guaranteed." at bounding box center [463, 215] width 217 height 6
click at [407, 201] on span "Additional Room Details" at bounding box center [391, 198] width 72 height 7
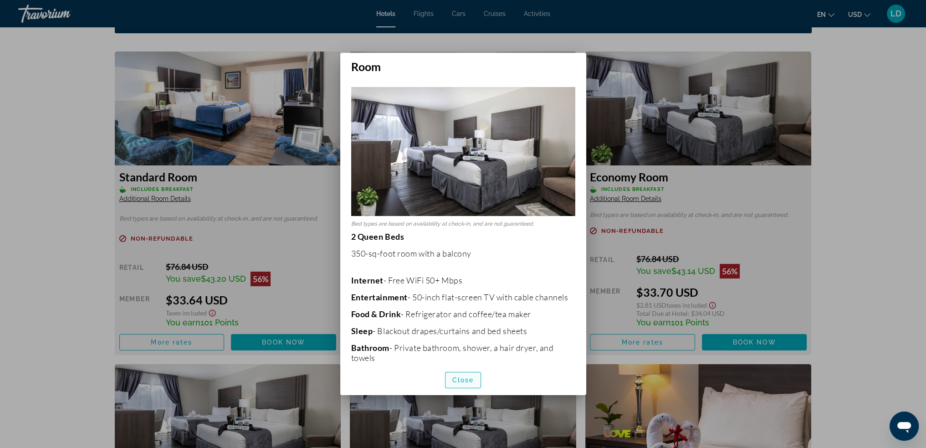
click at [462, 379] on span "Close" at bounding box center [464, 379] width 22 height 7
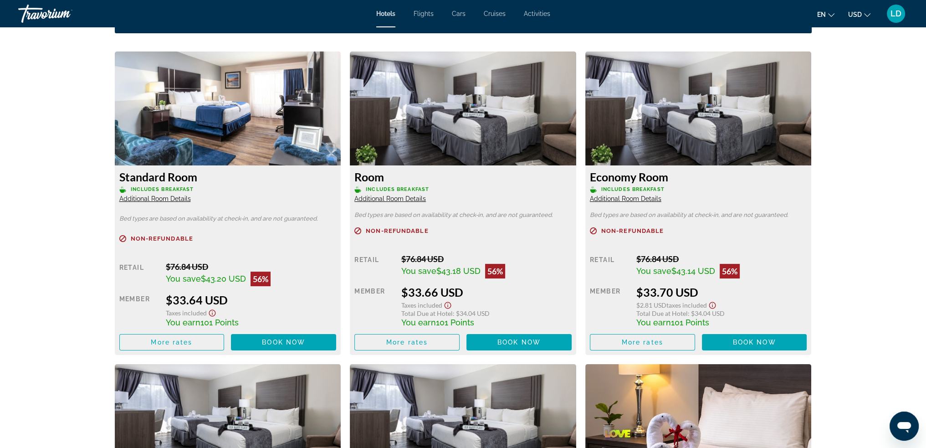
scroll to position [1189, 0]
click at [164, 197] on span "Additional Room Details" at bounding box center [155, 198] width 72 height 7
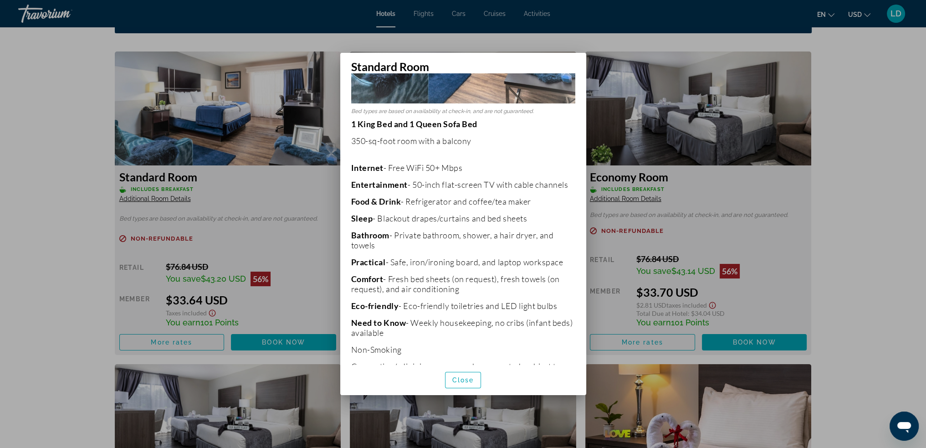
scroll to position [175, 0]
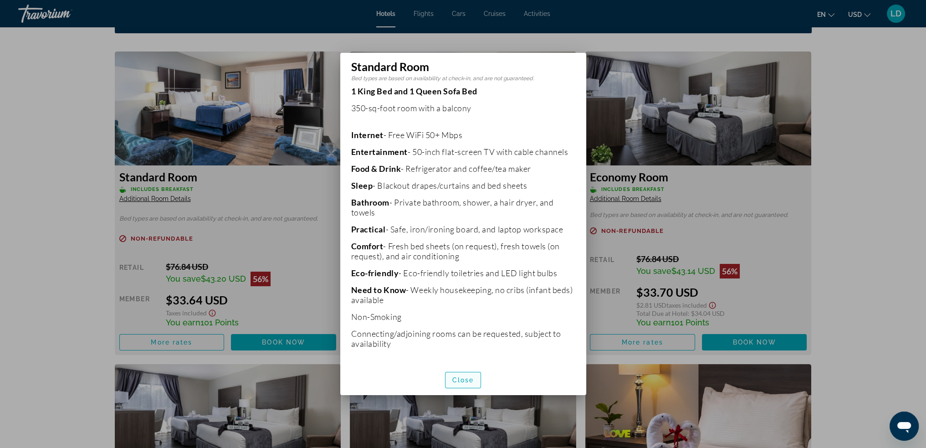
click at [468, 379] on span "Close" at bounding box center [464, 379] width 22 height 7
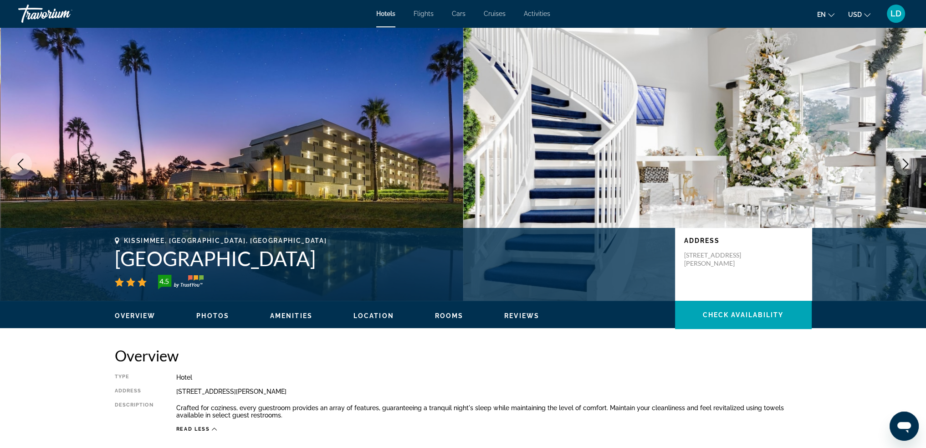
scroll to position [1189, 0]
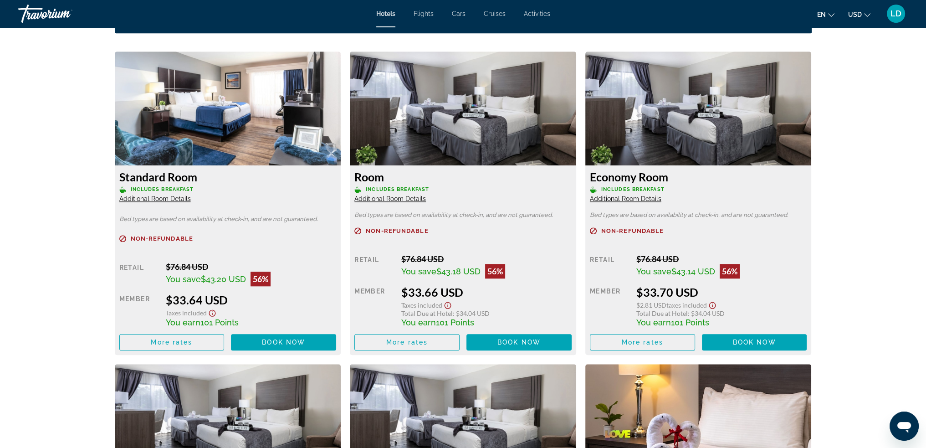
click at [407, 200] on span "Additional Room Details" at bounding box center [391, 198] width 72 height 7
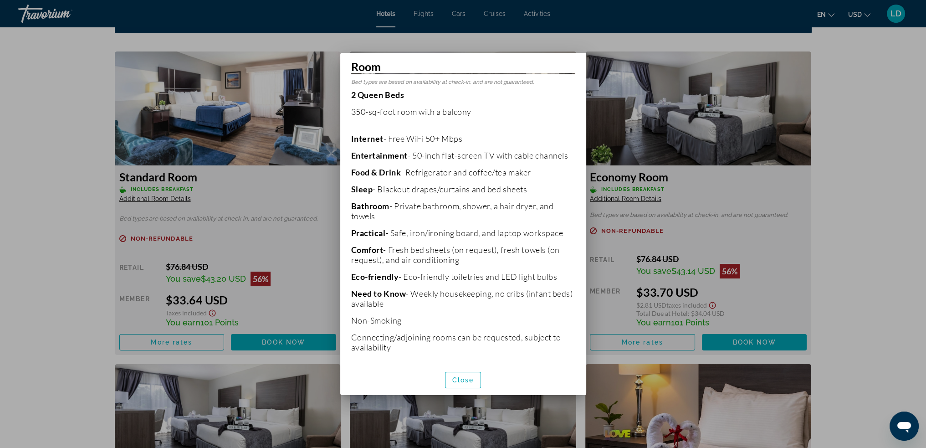
scroll to position [151, 0]
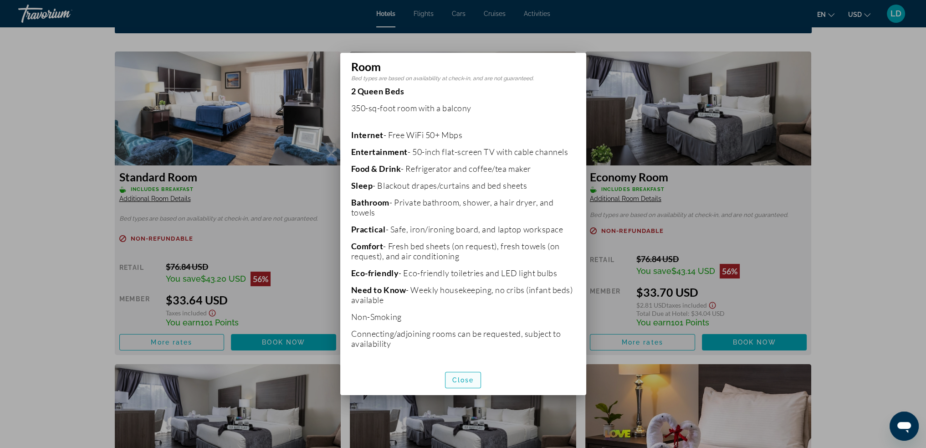
click at [465, 377] on span "Close" at bounding box center [464, 379] width 22 height 7
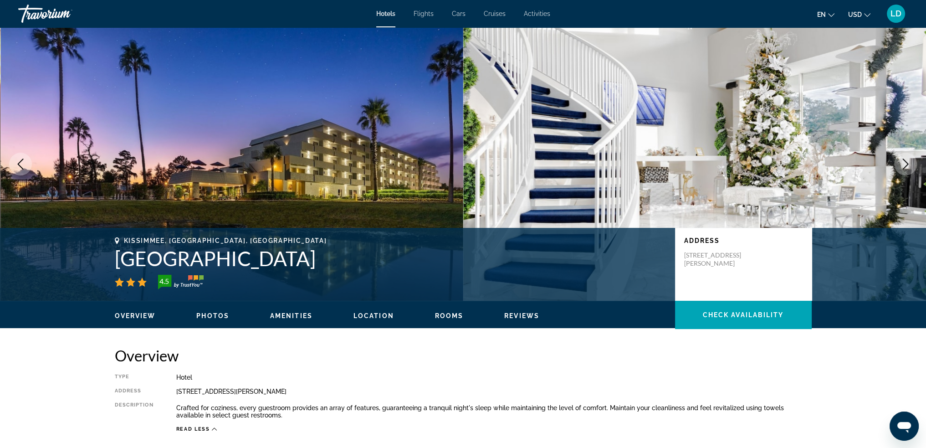
scroll to position [1189, 0]
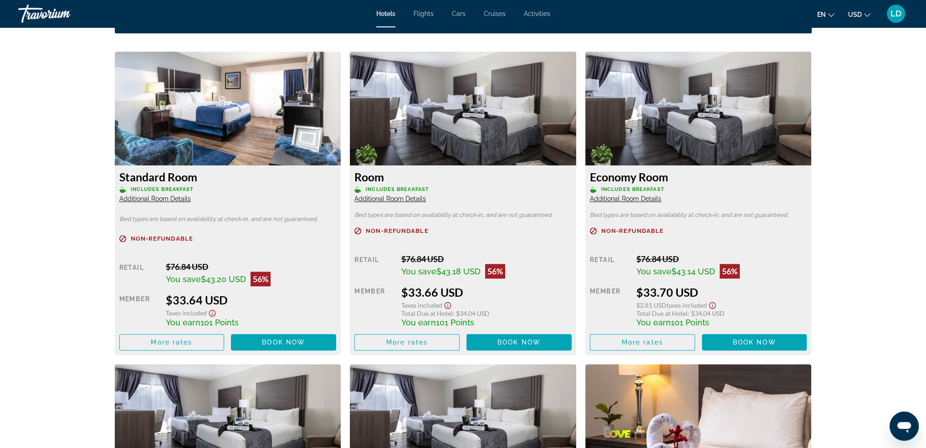
click at [644, 198] on span "Additional Room Details" at bounding box center [626, 198] width 72 height 7
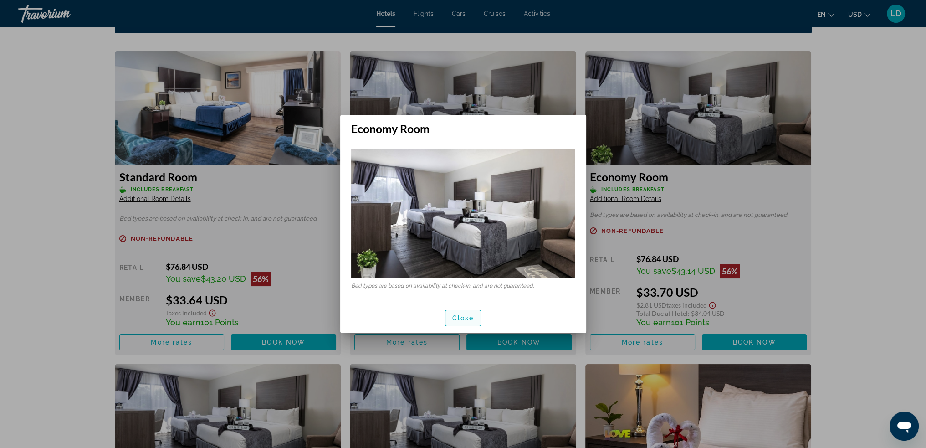
click at [466, 318] on span "Close" at bounding box center [464, 317] width 22 height 7
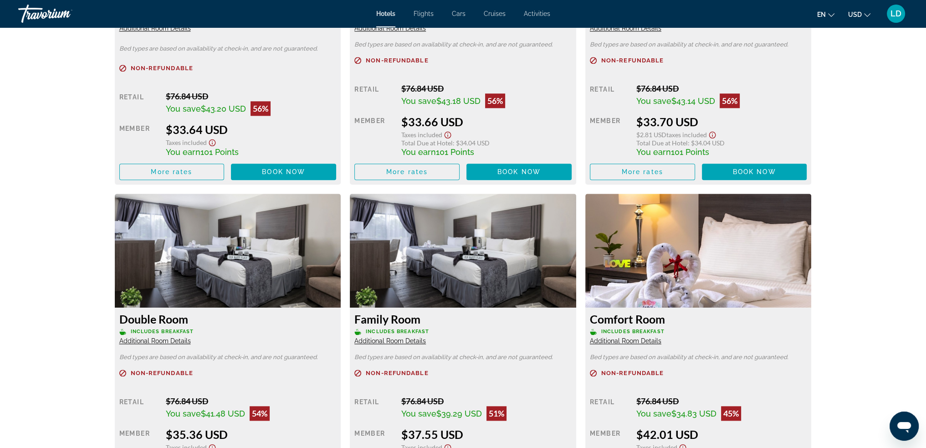
scroll to position [1417, 0]
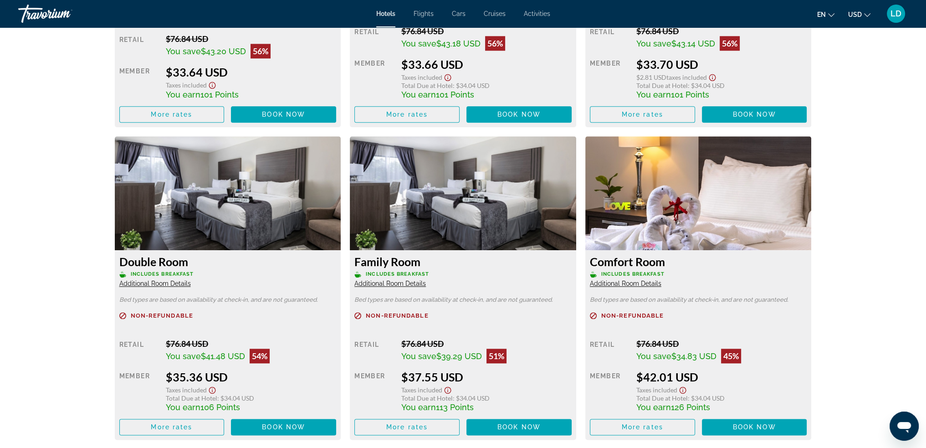
click at [646, 284] on span "Additional Room Details" at bounding box center [626, 283] width 72 height 7
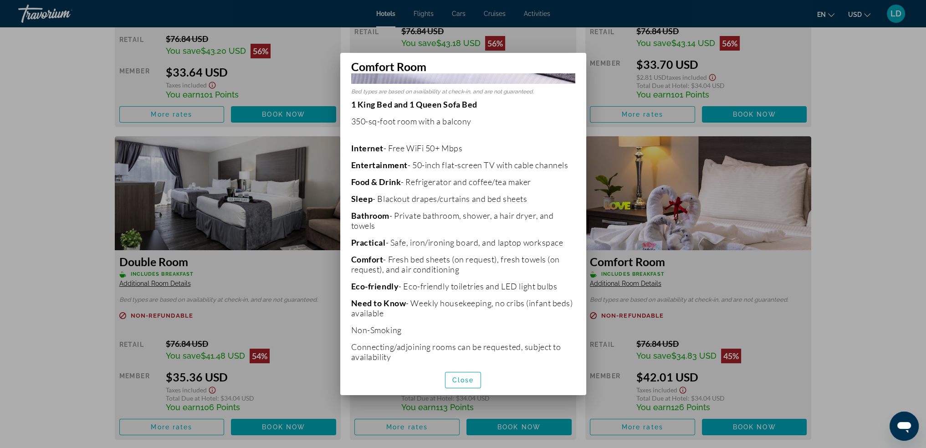
scroll to position [313, 0]
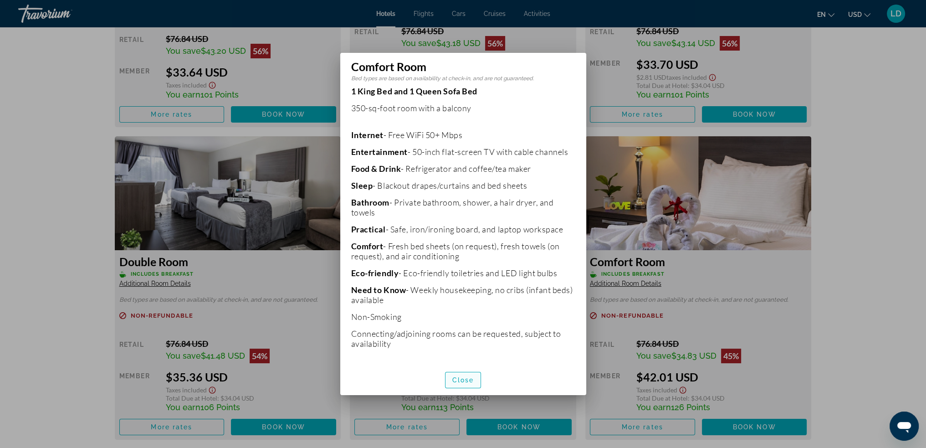
click at [460, 386] on span "button" at bounding box center [464, 380] width 36 height 22
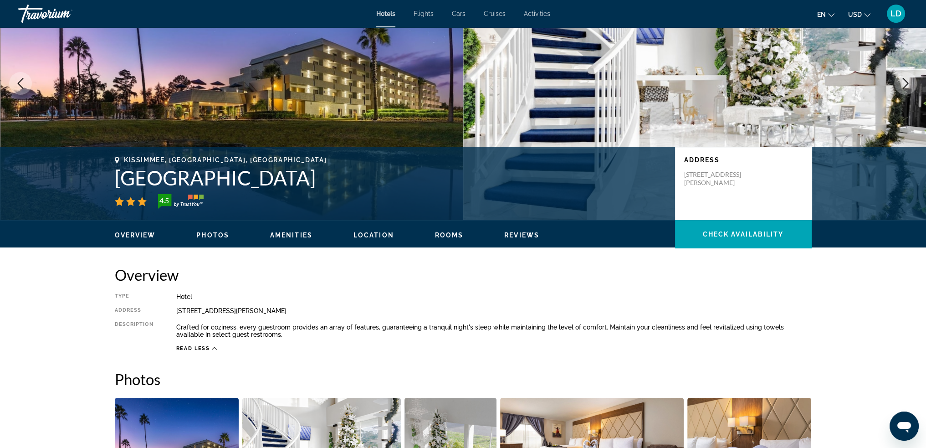
scroll to position [91, 0]
